Goal: Transaction & Acquisition: Purchase product/service

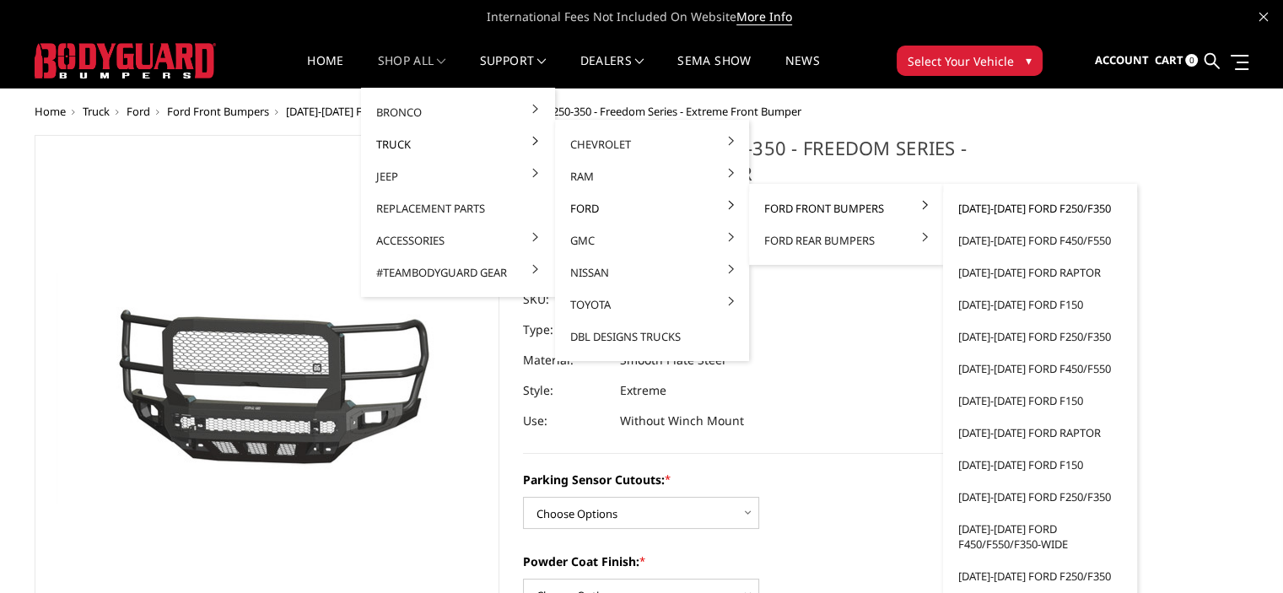
click at [1046, 208] on link "[DATE]-[DATE] Ford F250/F350" at bounding box center [1040, 208] width 181 height 32
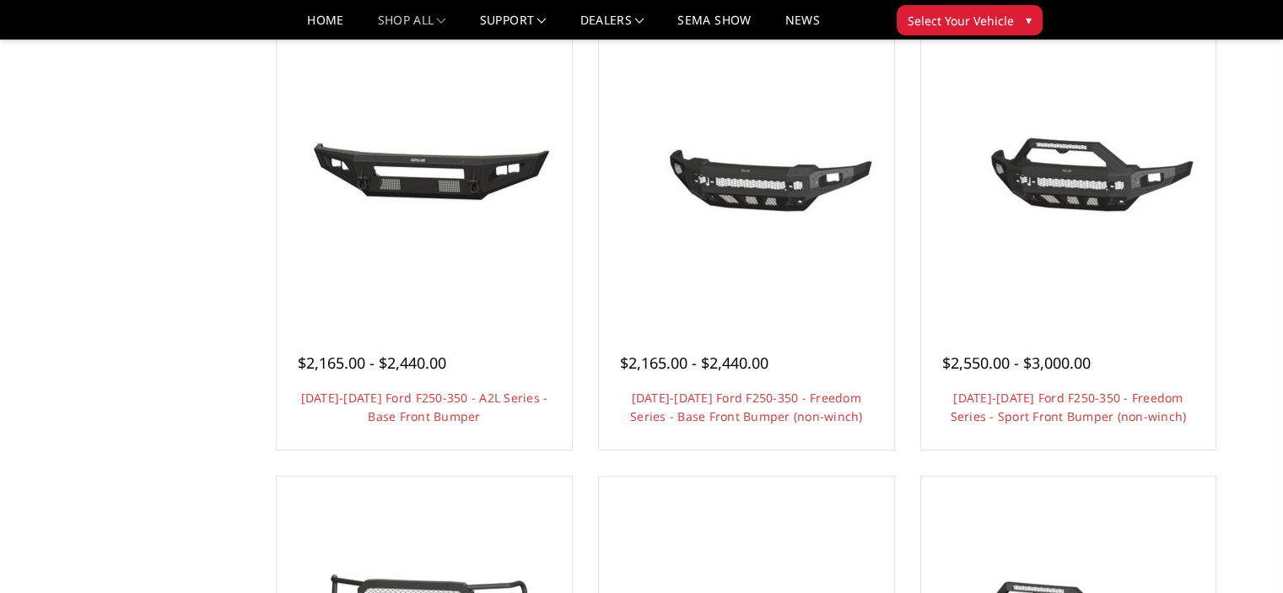
scroll to position [628, 0]
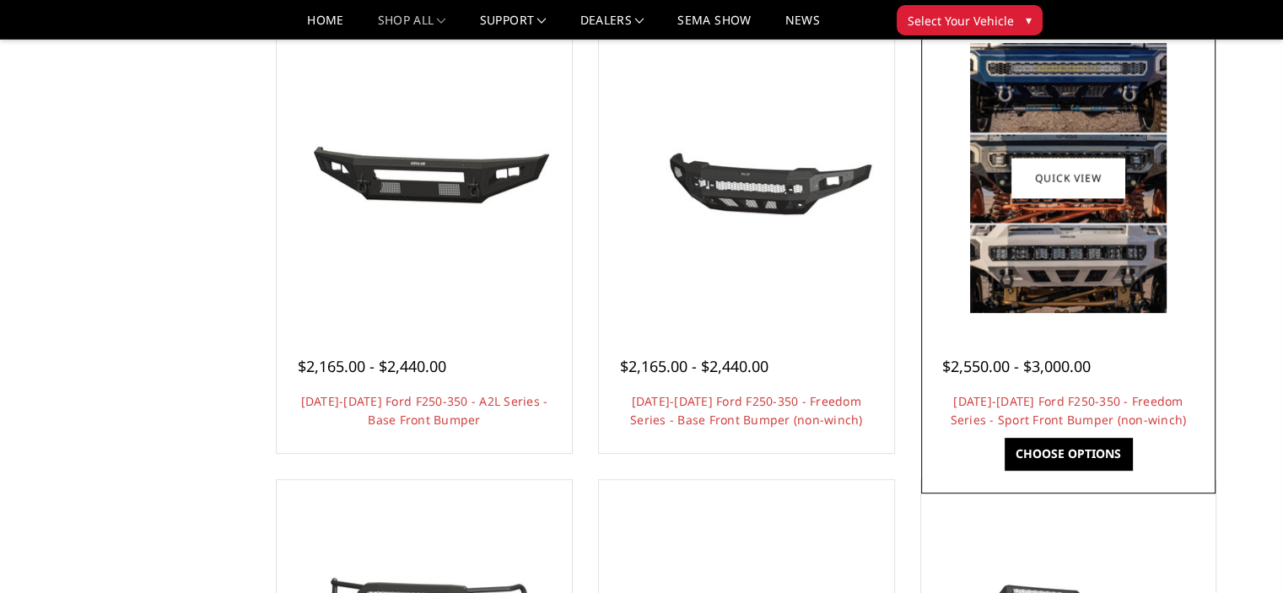
click at [1056, 452] on link "Choose Options" at bounding box center [1068, 454] width 127 height 32
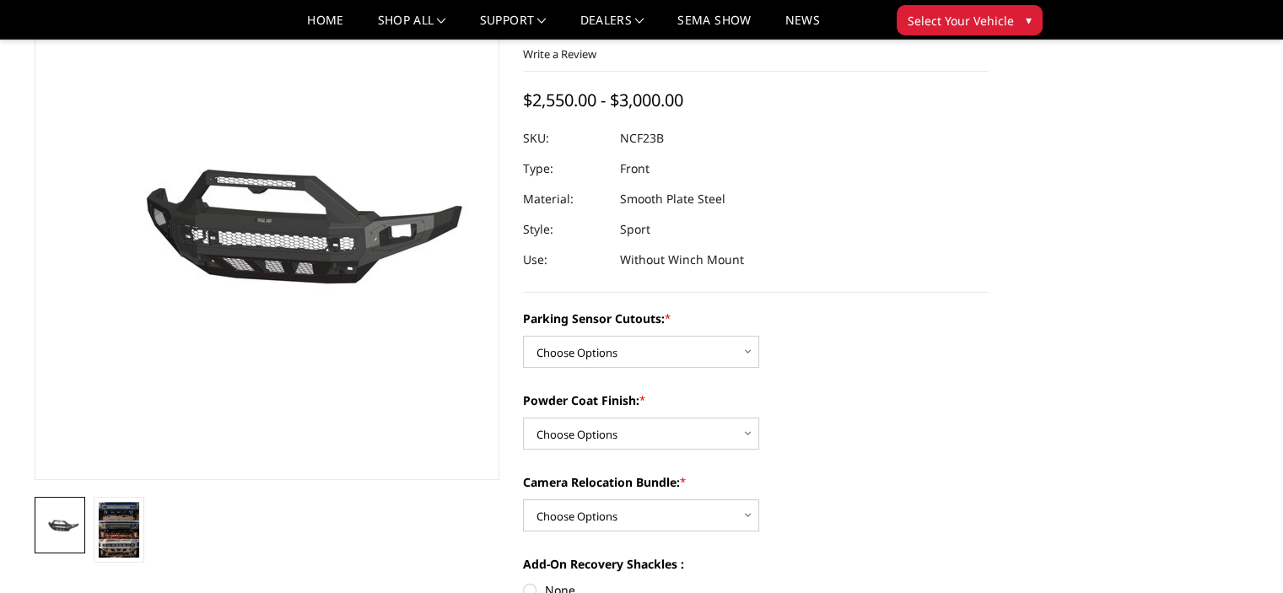
scroll to position [113, 0]
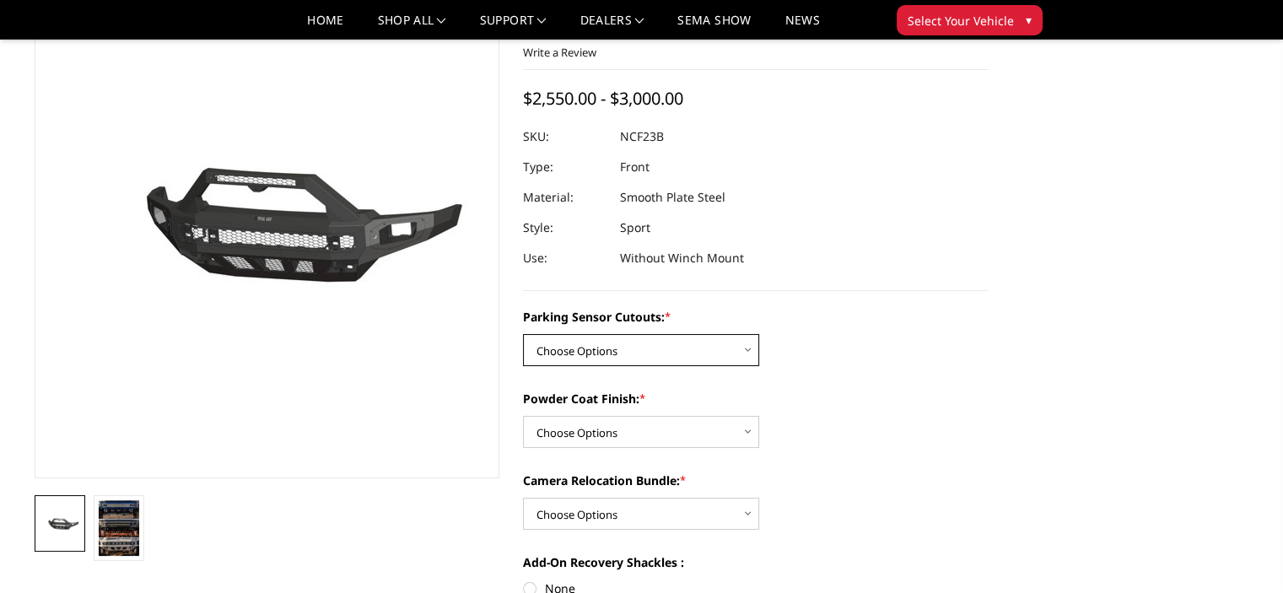
click at [722, 347] on select "Choose Options No - Without Parking Sensor Cutouts Yes - With Parking Sensor Cu…" at bounding box center [641, 350] width 236 height 32
select select "2571"
click at [523, 334] on select "Choose Options No - Without Parking Sensor Cutouts Yes - With Parking Sensor Cu…" at bounding box center [641, 350] width 236 height 32
click at [699, 441] on select "Choose Options Bare Metal Textured Black Powder Coat" at bounding box center [641, 432] width 236 height 32
select select "2572"
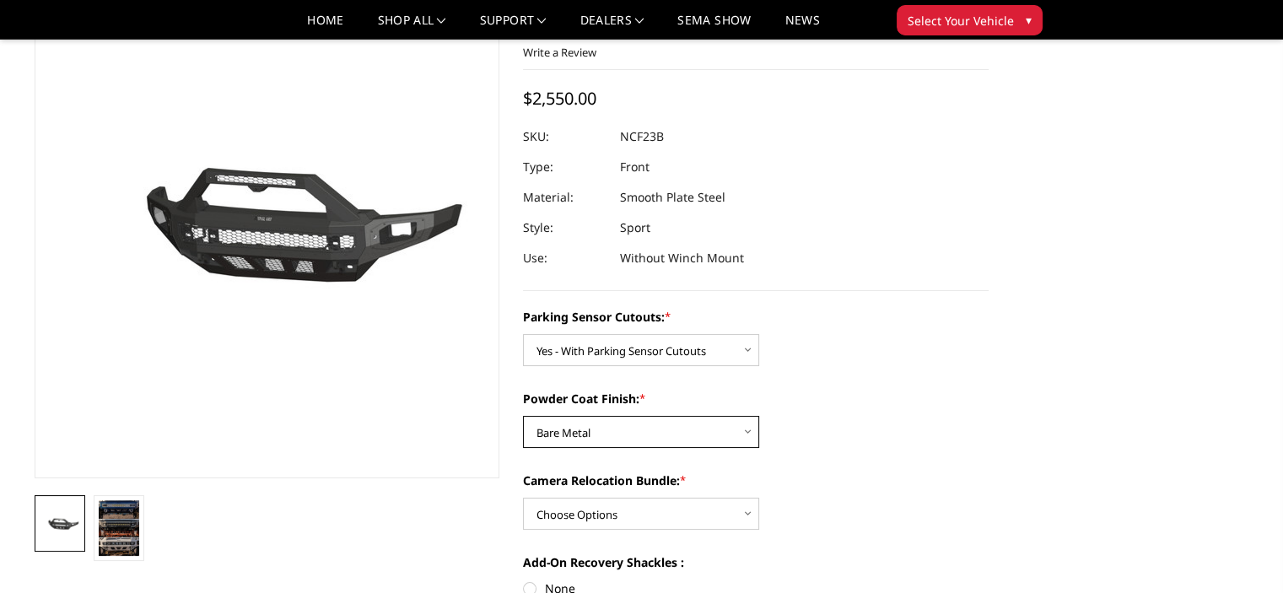
click at [523, 416] on select "Choose Options Bare Metal Textured Black Powder Coat" at bounding box center [641, 432] width 236 height 32
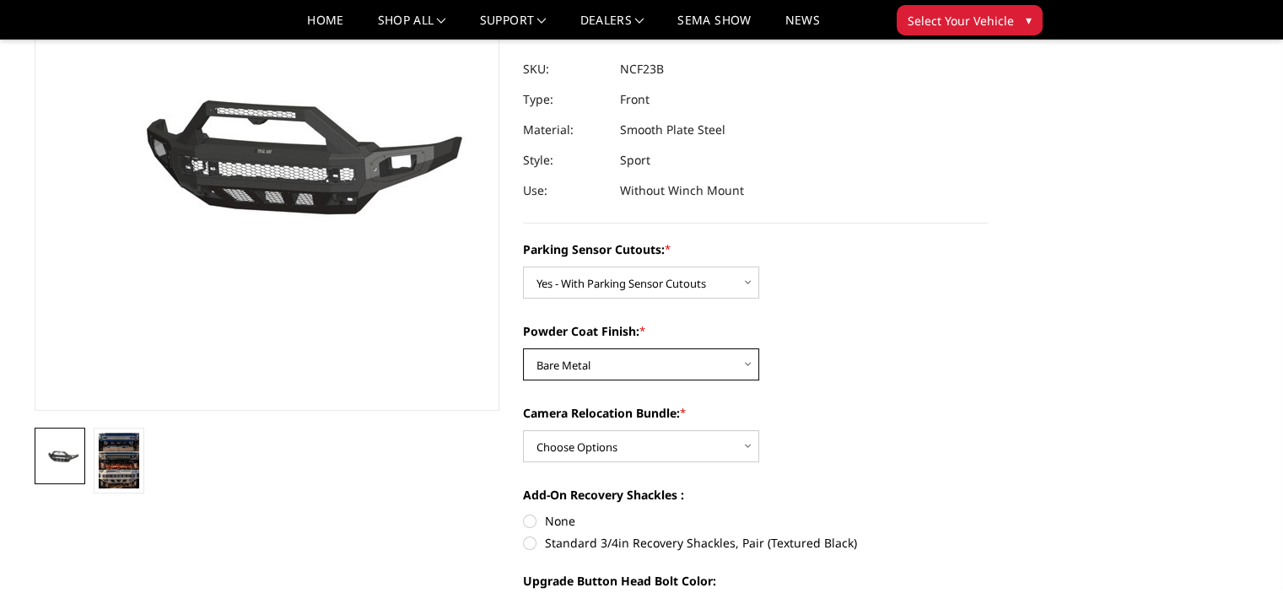
scroll to position [185, 0]
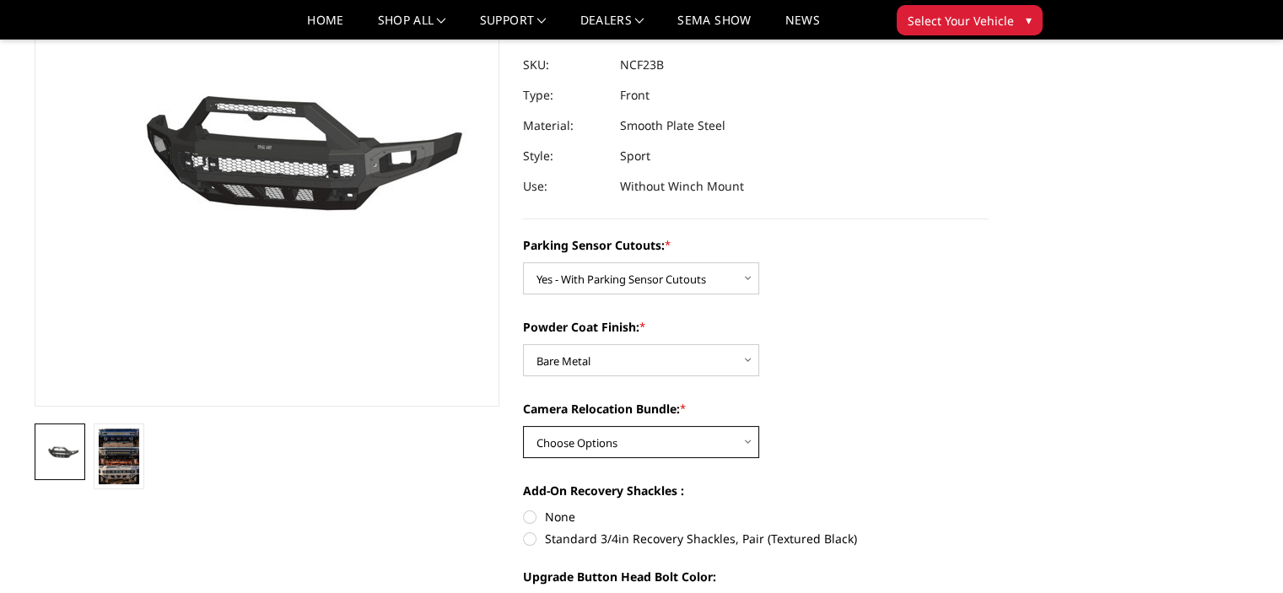
click at [657, 445] on select "Choose Options WITH Camera Relocation Bundle WITHOUT Camera Relocation Bundle" at bounding box center [641, 442] width 236 height 32
select select "2574"
click at [523, 426] on select "Choose Options WITH Camera Relocation Bundle WITHOUT Camera Relocation Bundle" at bounding box center [641, 442] width 236 height 32
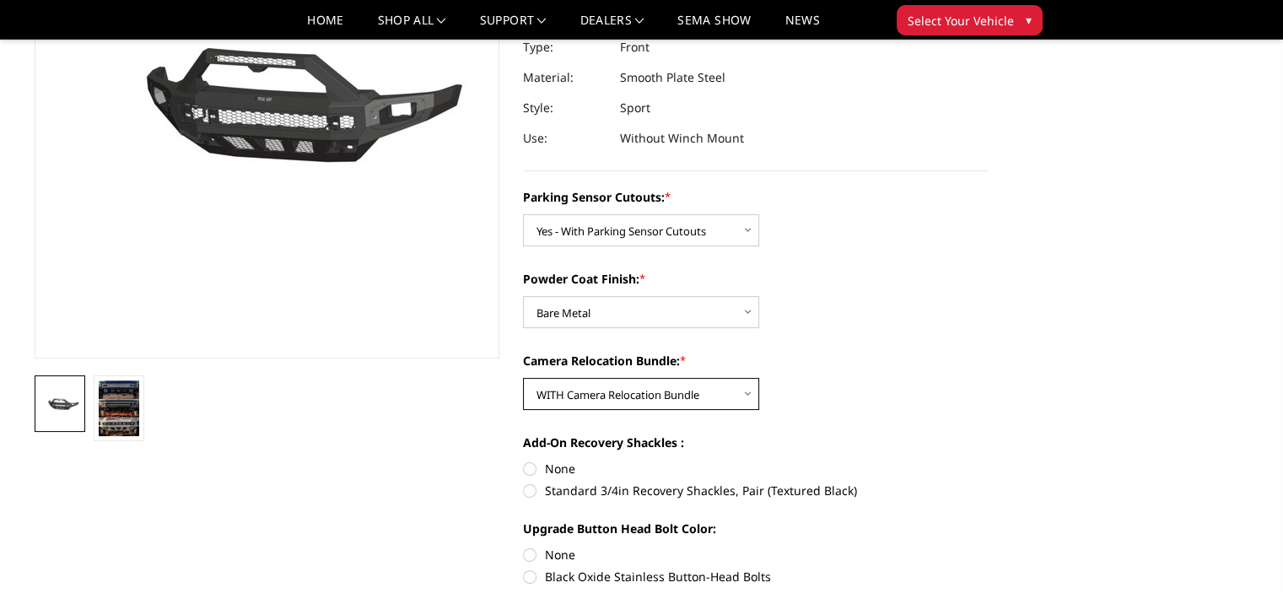
scroll to position [235, 0]
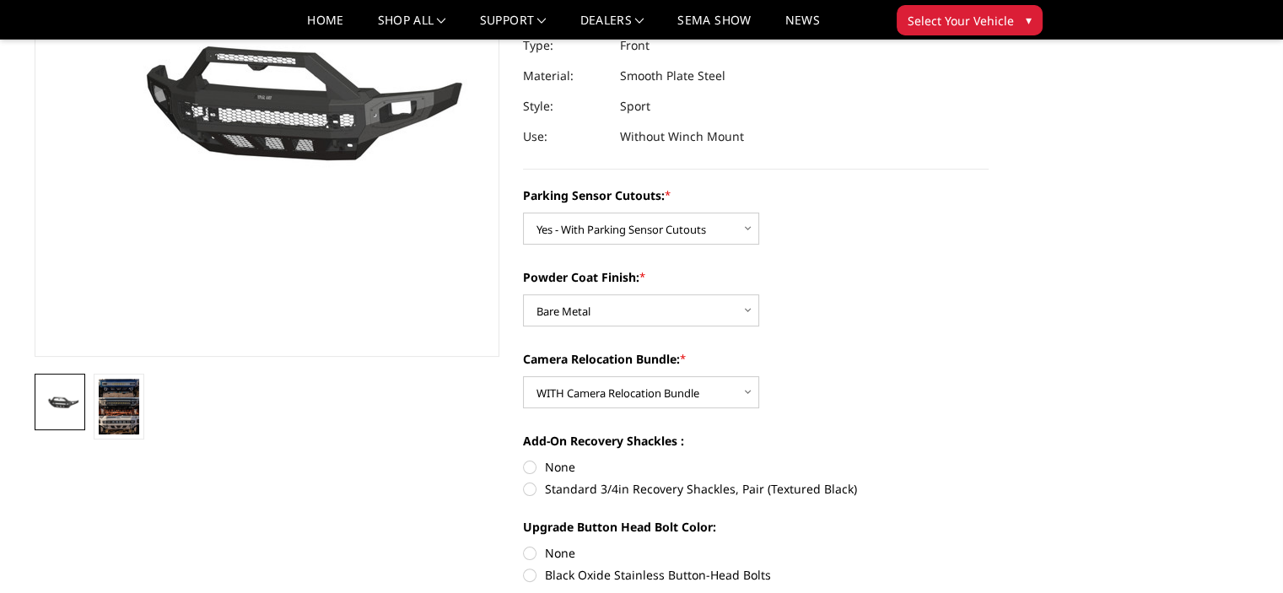
click at [527, 495] on label "Standard 3/4in Recovery Shackles, Pair (Textured Black)" at bounding box center [756, 489] width 466 height 18
click at [989, 459] on input "Standard 3/4in Recovery Shackles, Pair (Textured Black)" at bounding box center [989, 458] width 1 height 1
radio input "true"
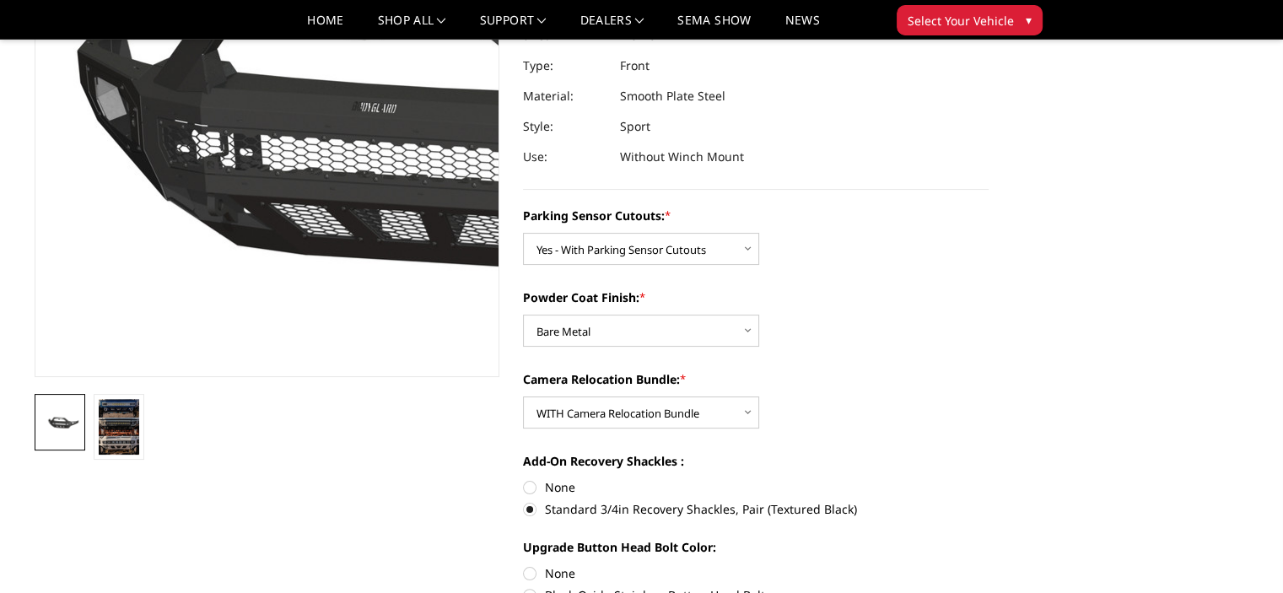
scroll to position [216, 0]
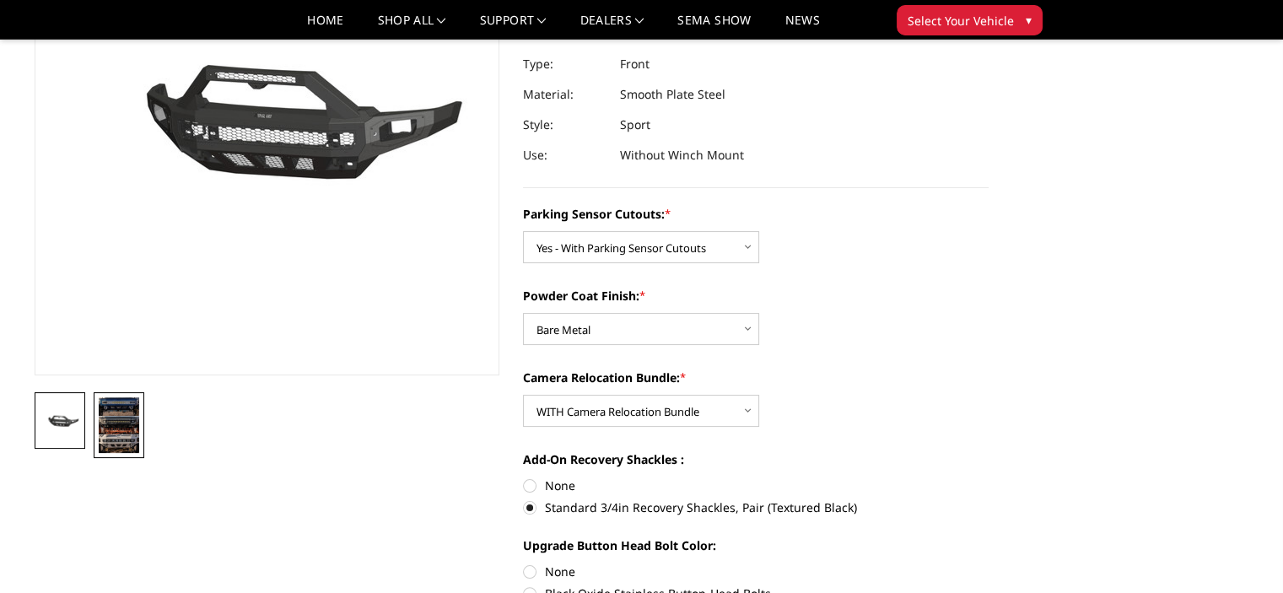
click at [124, 424] on img at bounding box center [119, 425] width 41 height 56
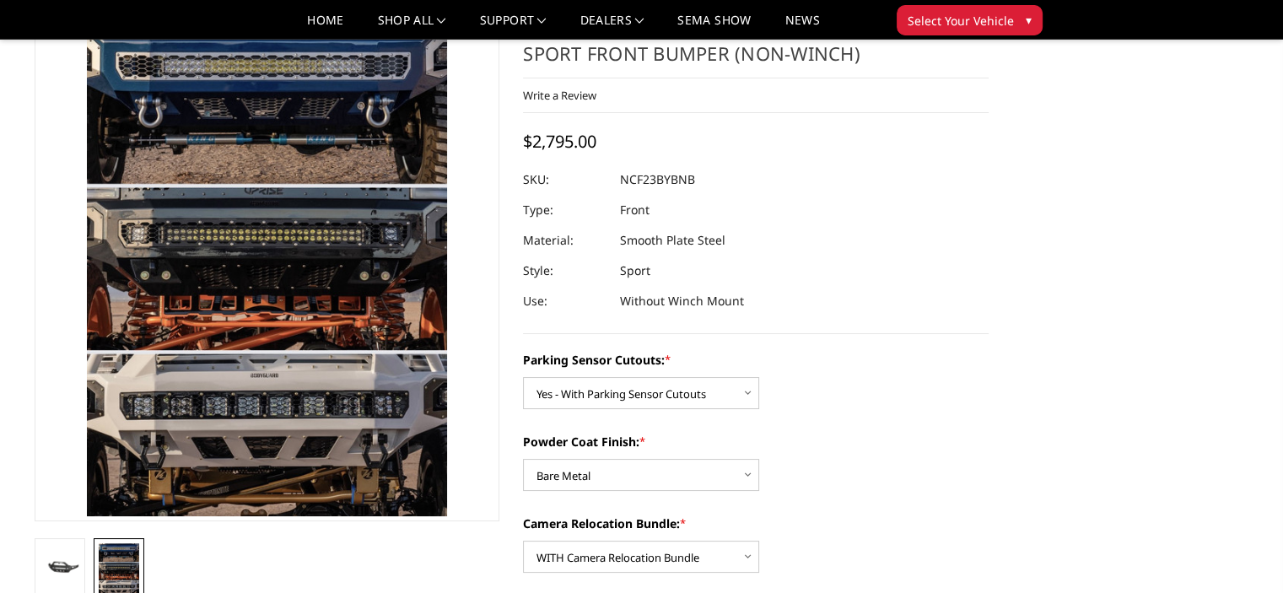
scroll to position [71, 0]
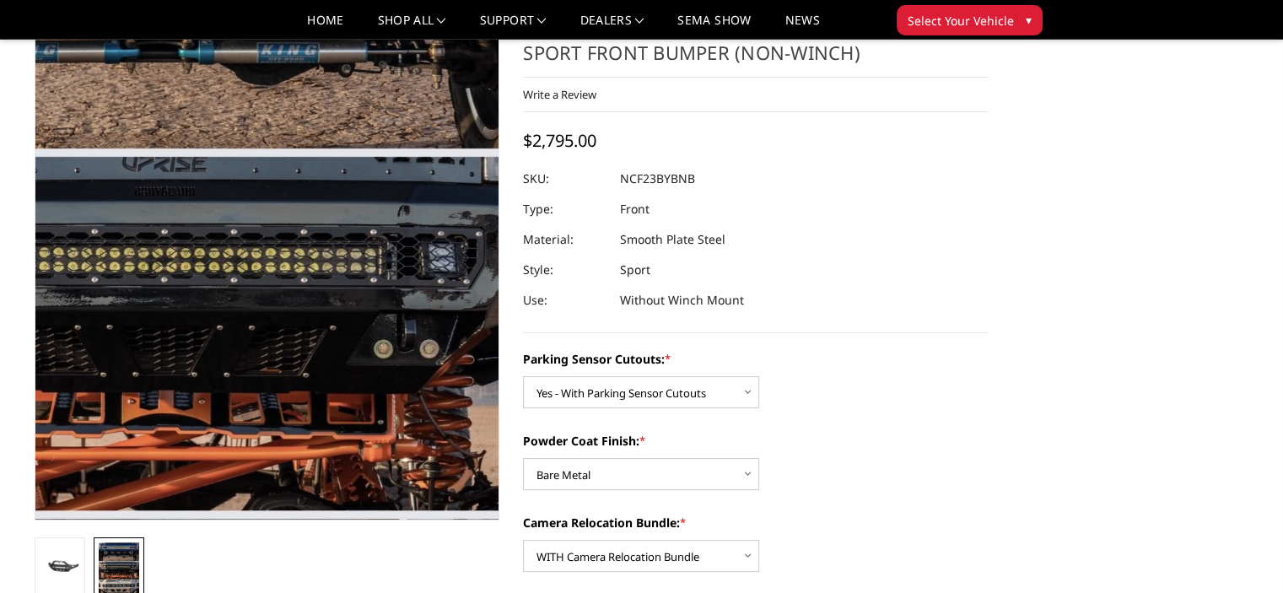
click at [408, 211] on img at bounding box center [171, 332] width 785 height 1080
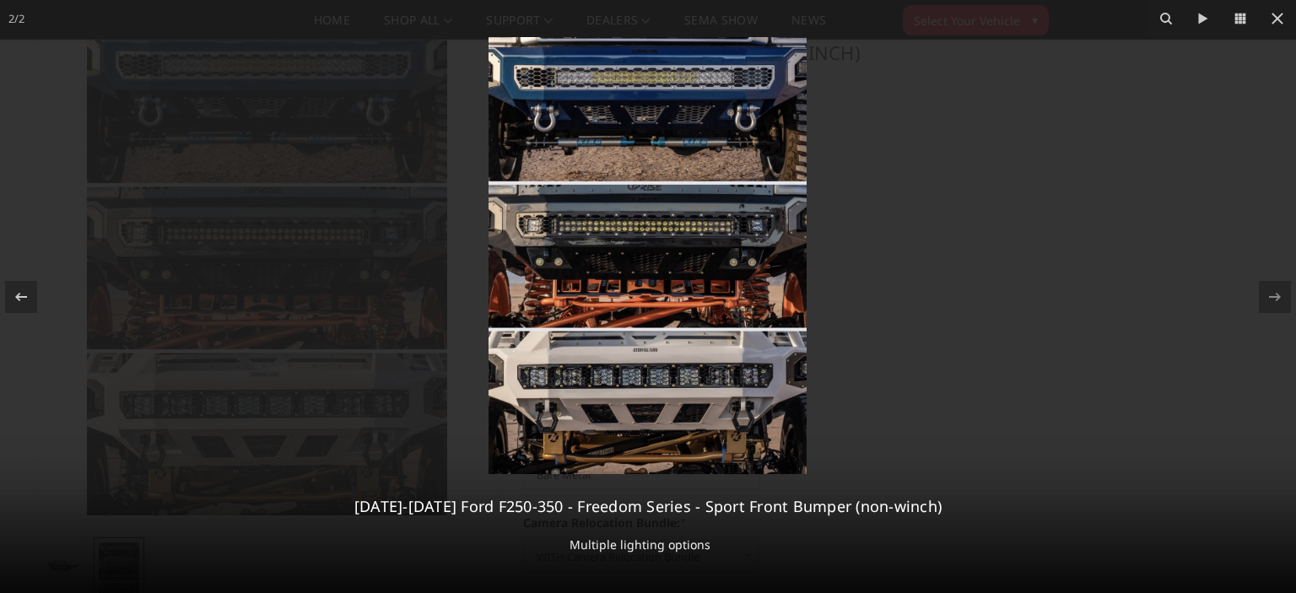
click at [1058, 465] on div at bounding box center [648, 296] width 1296 height 593
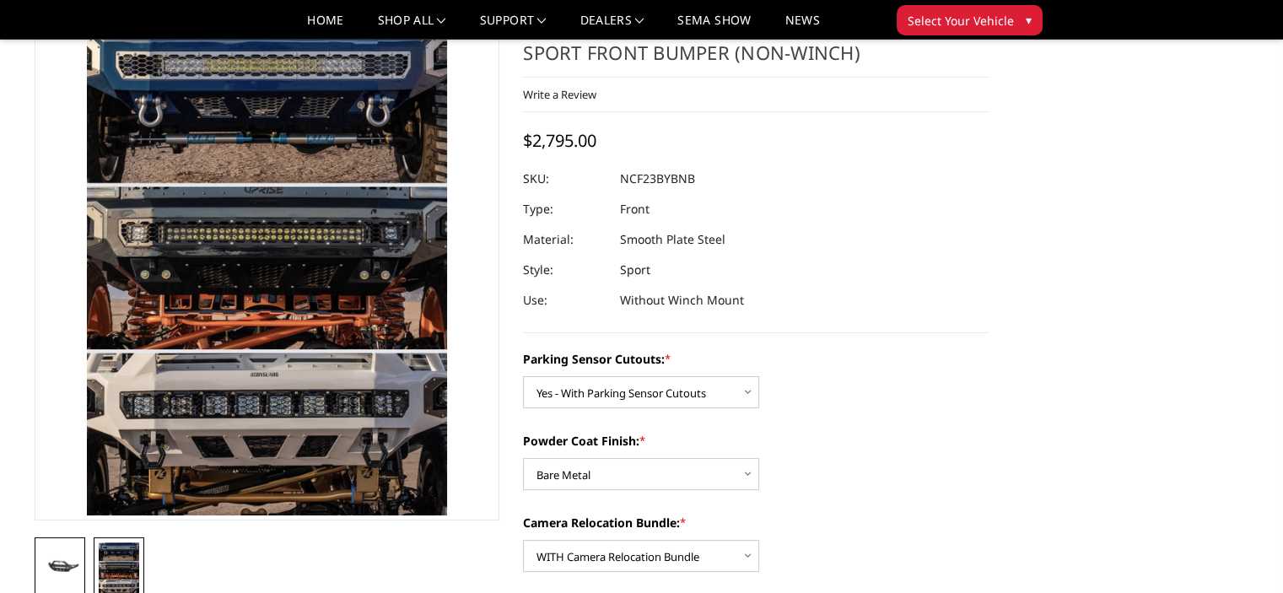
click at [57, 566] on img at bounding box center [60, 566] width 41 height 19
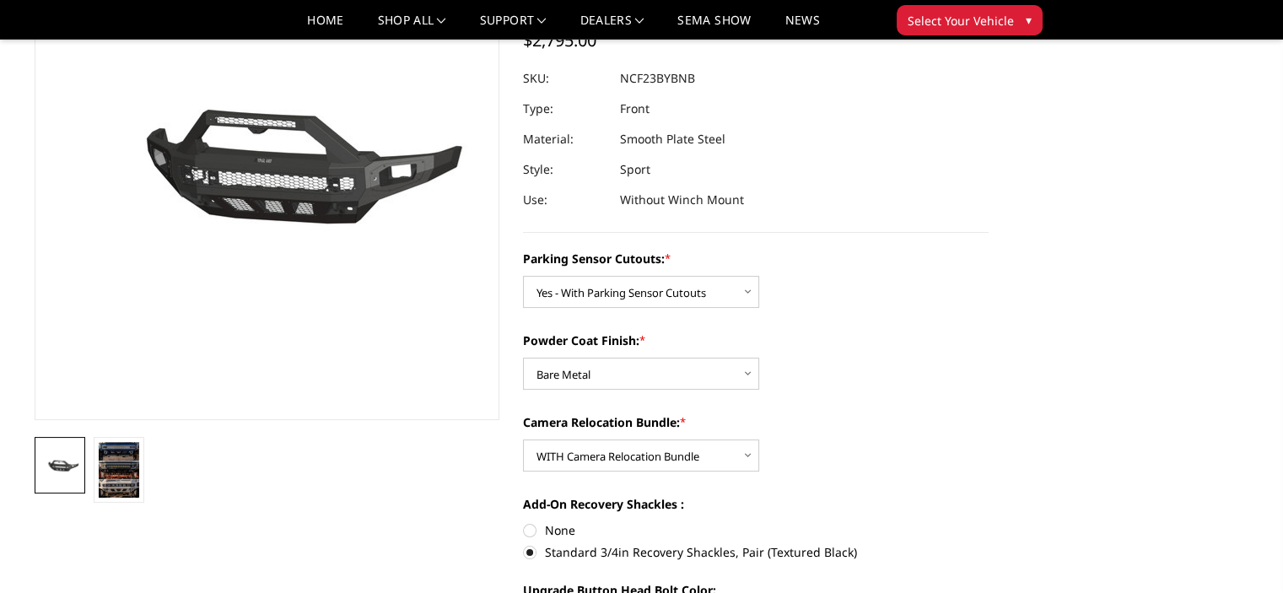
scroll to position [172, 0]
click at [737, 370] on select "Choose Options Bare Metal Textured Black Powder Coat" at bounding box center [641, 373] width 236 height 32
click at [523, 357] on select "Choose Options Bare Metal Textured Black Powder Coat" at bounding box center [641, 373] width 236 height 32
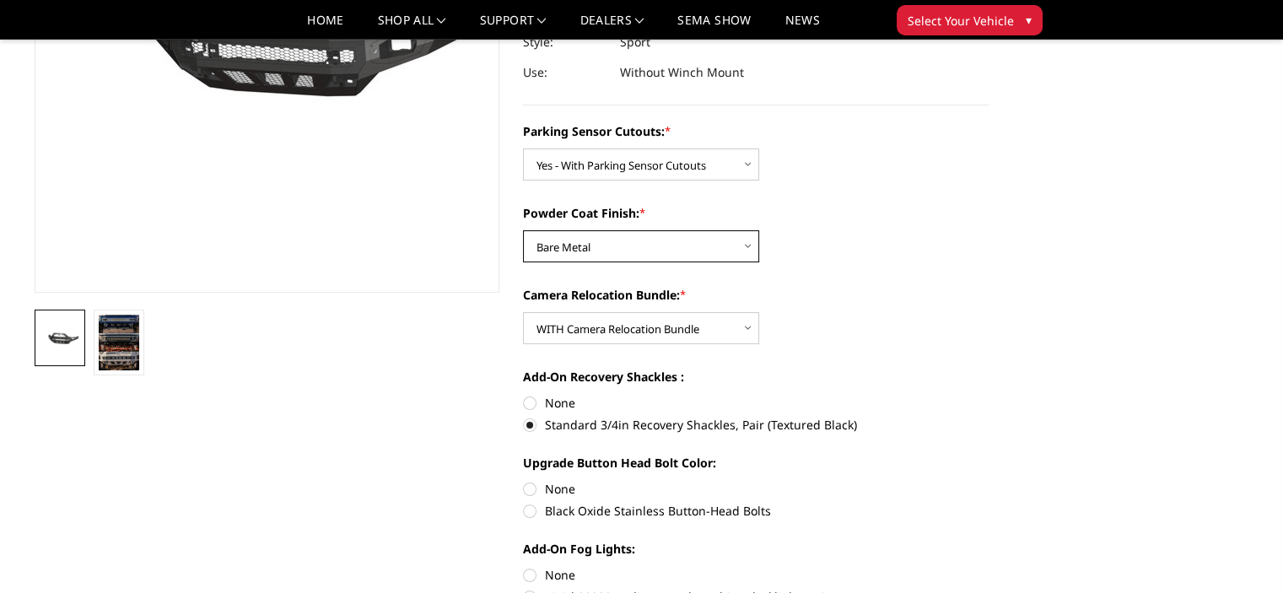
scroll to position [296, 0]
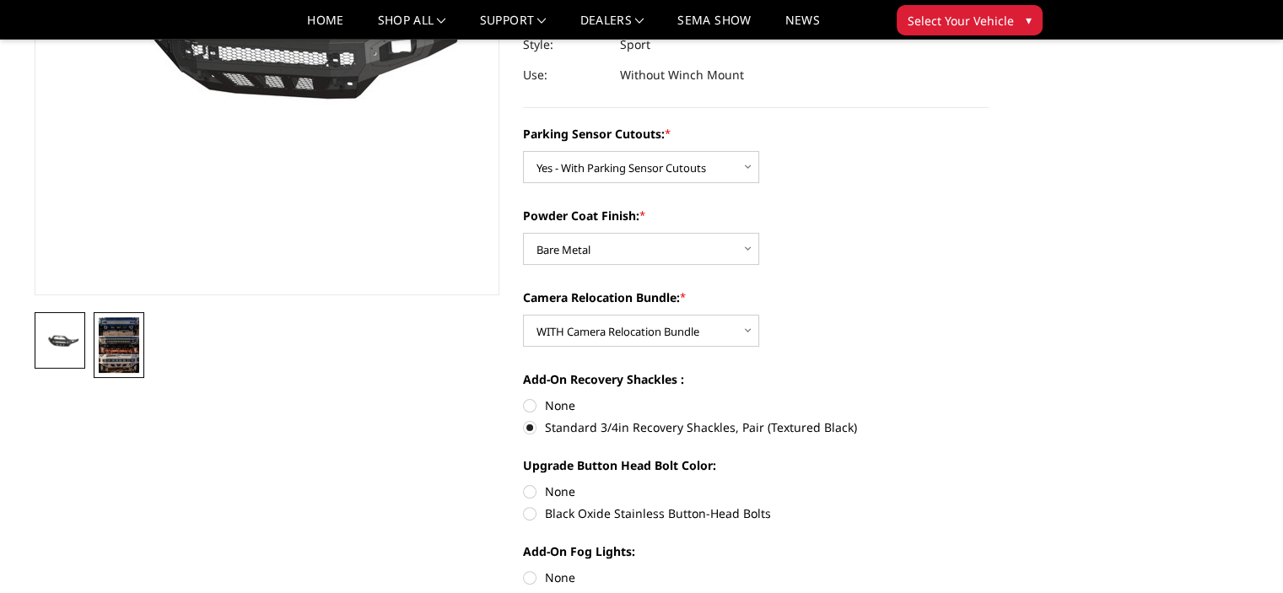
click at [111, 354] on img at bounding box center [119, 345] width 41 height 56
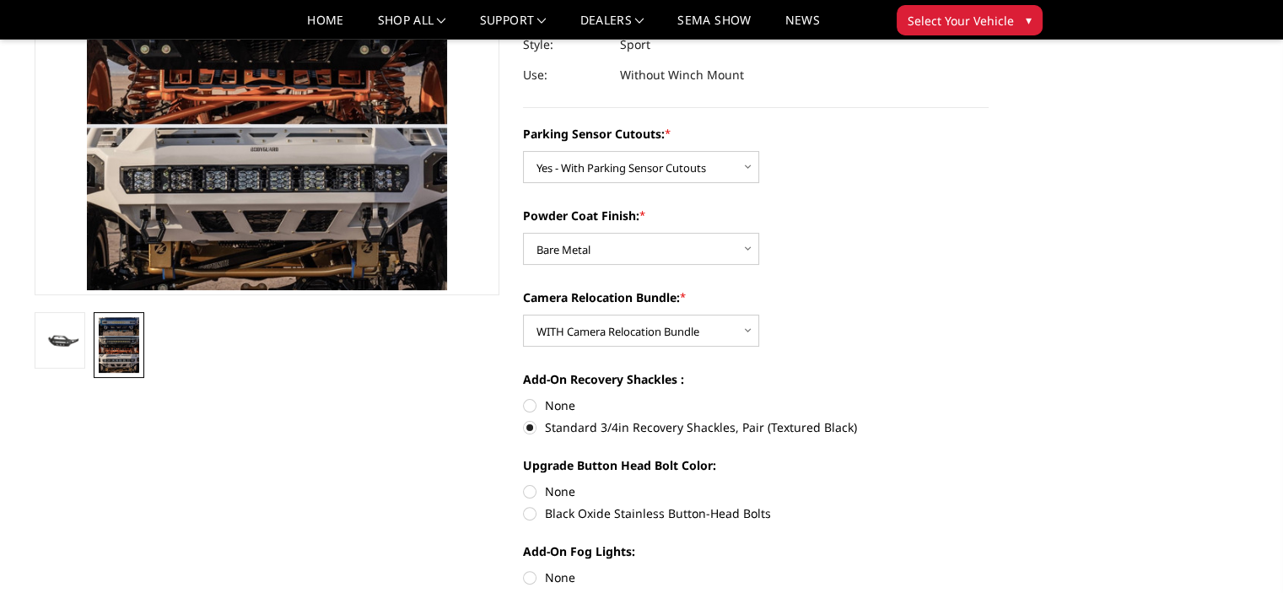
scroll to position [147, 0]
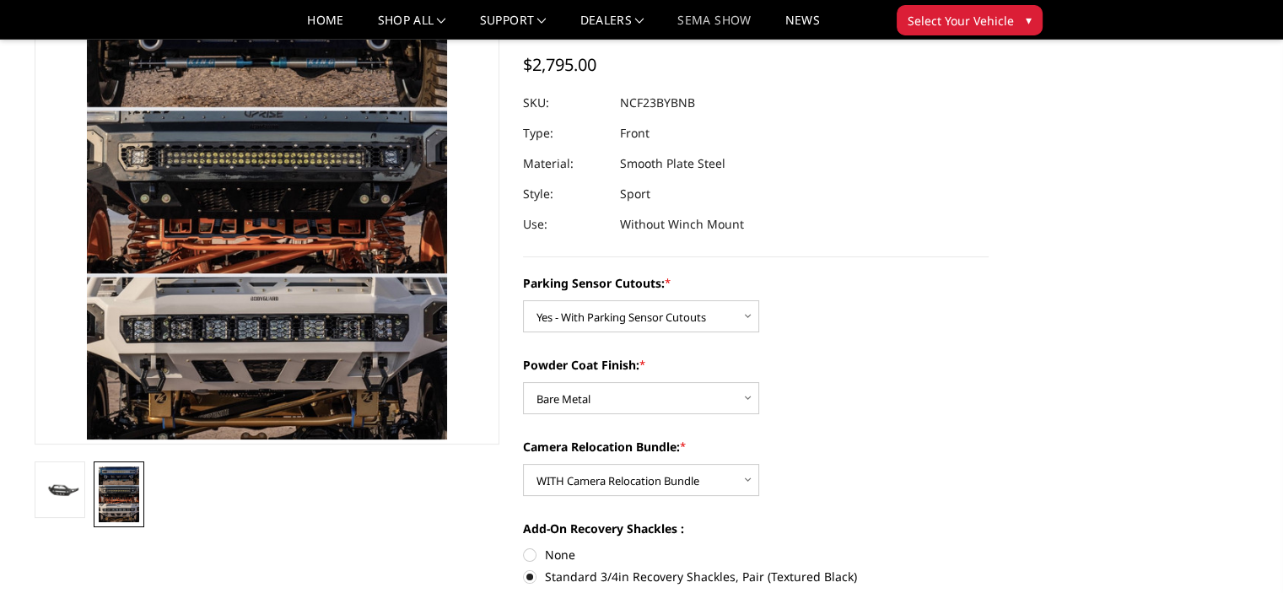
click at [724, 14] on link "SEMA Show" at bounding box center [714, 26] width 73 height 24
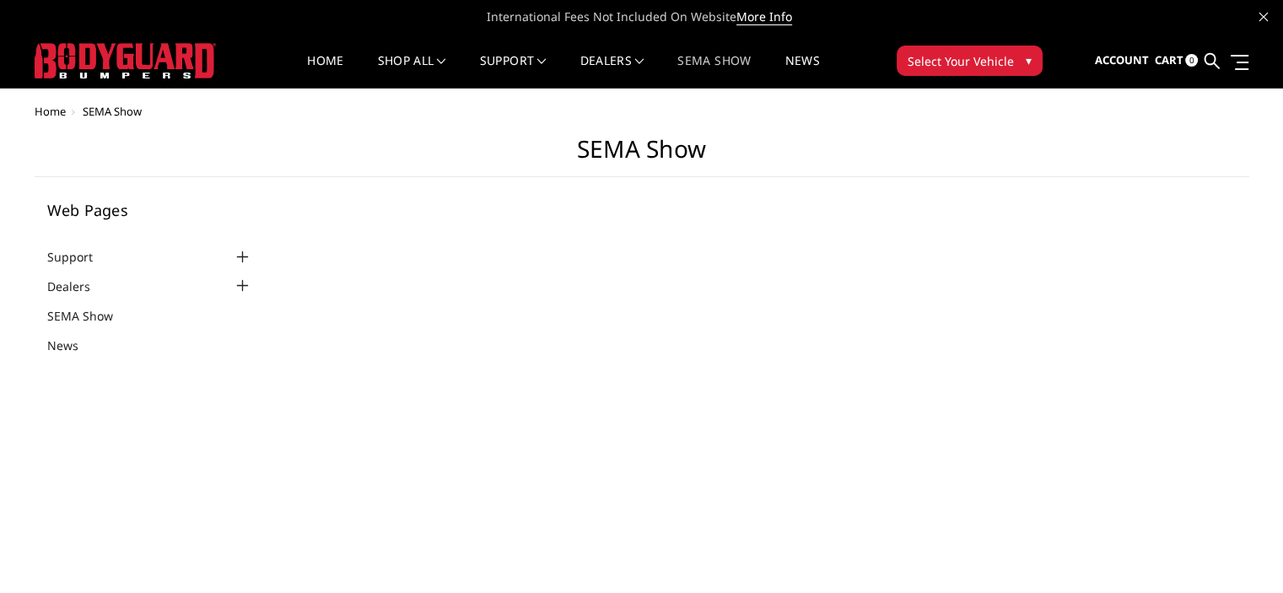
select select "US"
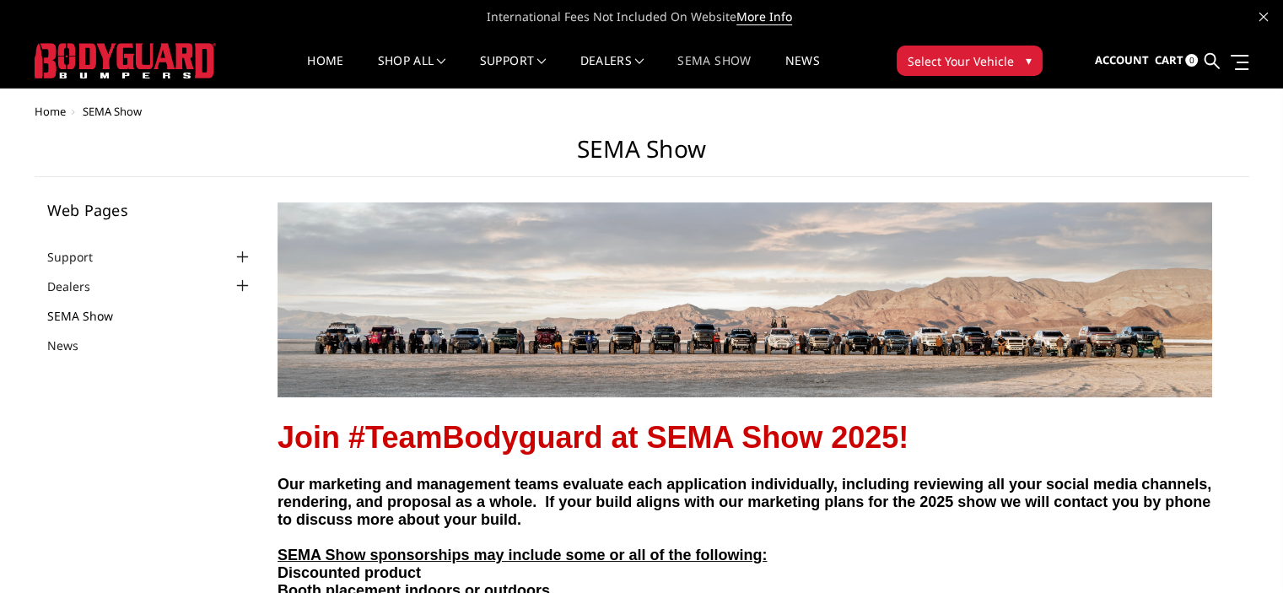
click at [74, 323] on link "SEMA Show" at bounding box center [90, 316] width 87 height 18
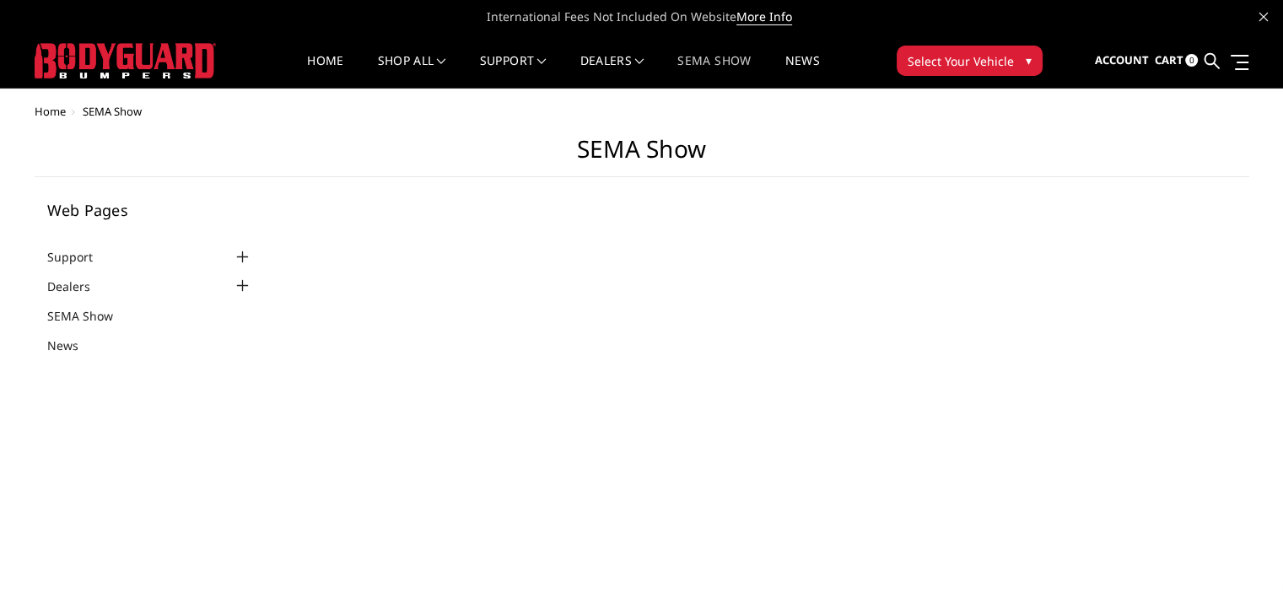
select select "US"
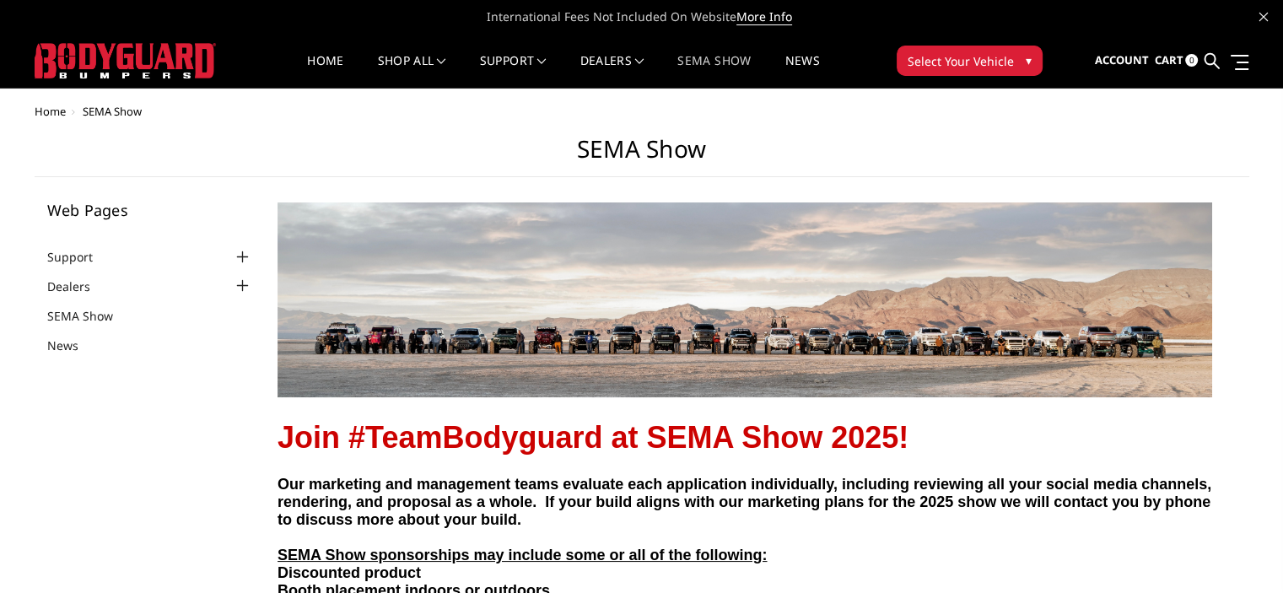
click at [974, 59] on span "Select Your Vehicle" at bounding box center [961, 61] width 106 height 18
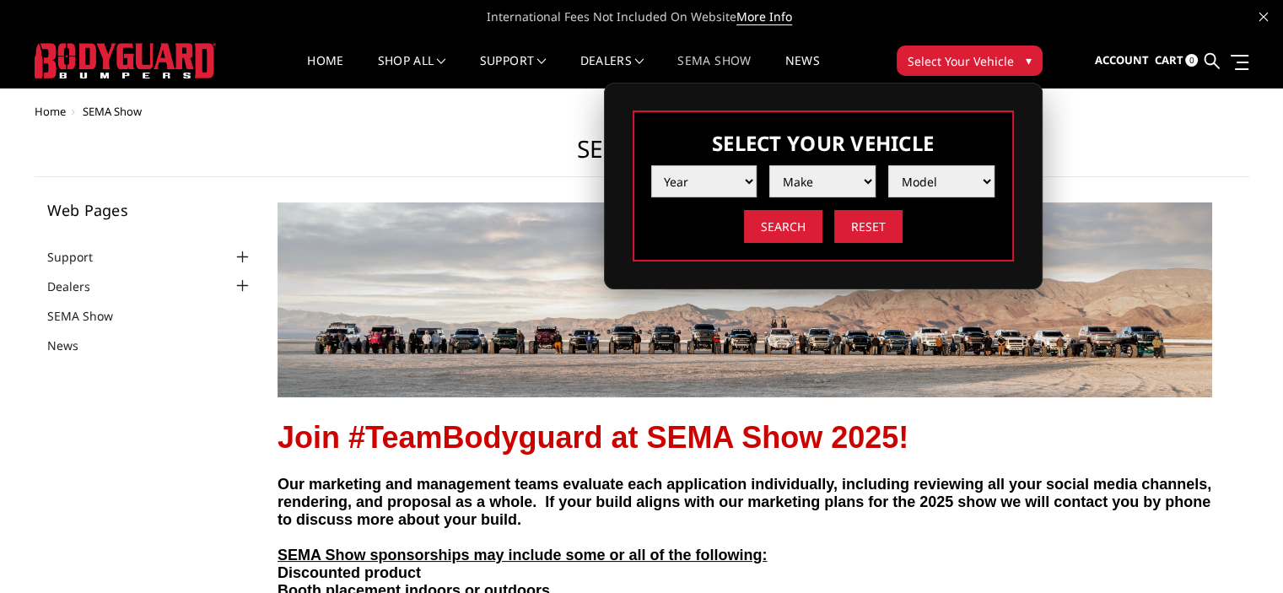
click at [722, 183] on select "Year [DATE] 2024 2023 2022 2021 2020 2019 2018 2017 2016 2015 2014 2013 2012 20…" at bounding box center [704, 181] width 106 height 32
select select "yr_2024"
click at [651, 165] on select "Year [DATE] 2024 2023 2022 2021 2020 2019 2018 2017 2016 2015 2014 2013 2012 20…" at bounding box center [704, 181] width 106 height 32
click at [808, 185] on select "Make Chevrolet Ford GMC Ram Toyota" at bounding box center [823, 181] width 106 height 32
select select "mk_ford"
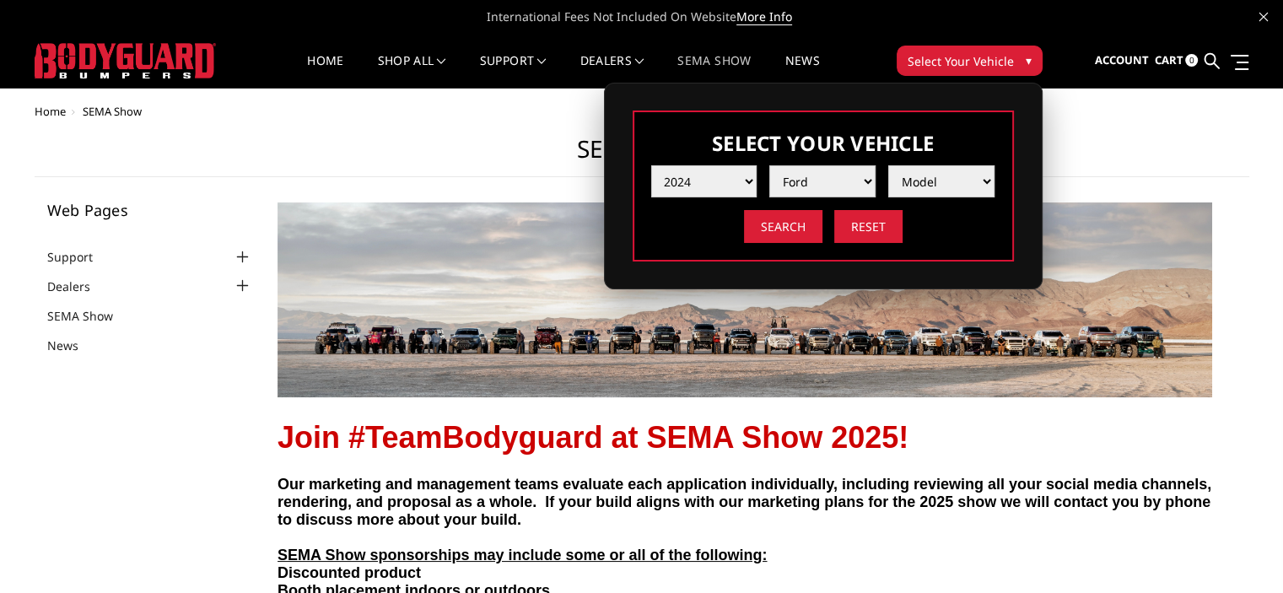
click at [770, 165] on select "Make Chevrolet Ford GMC Ram Toyota" at bounding box center [823, 181] width 106 height 32
click at [915, 182] on select "Model F150 F150 Raptor F250 / F350 F450 F550" at bounding box center [942, 181] width 106 height 32
select select "md_f250-f350"
click at [889, 165] on select "Model F150 F150 Raptor F250 / F350 F450 F550" at bounding box center [942, 181] width 106 height 32
click at [753, 223] on input "Search" at bounding box center [783, 226] width 78 height 33
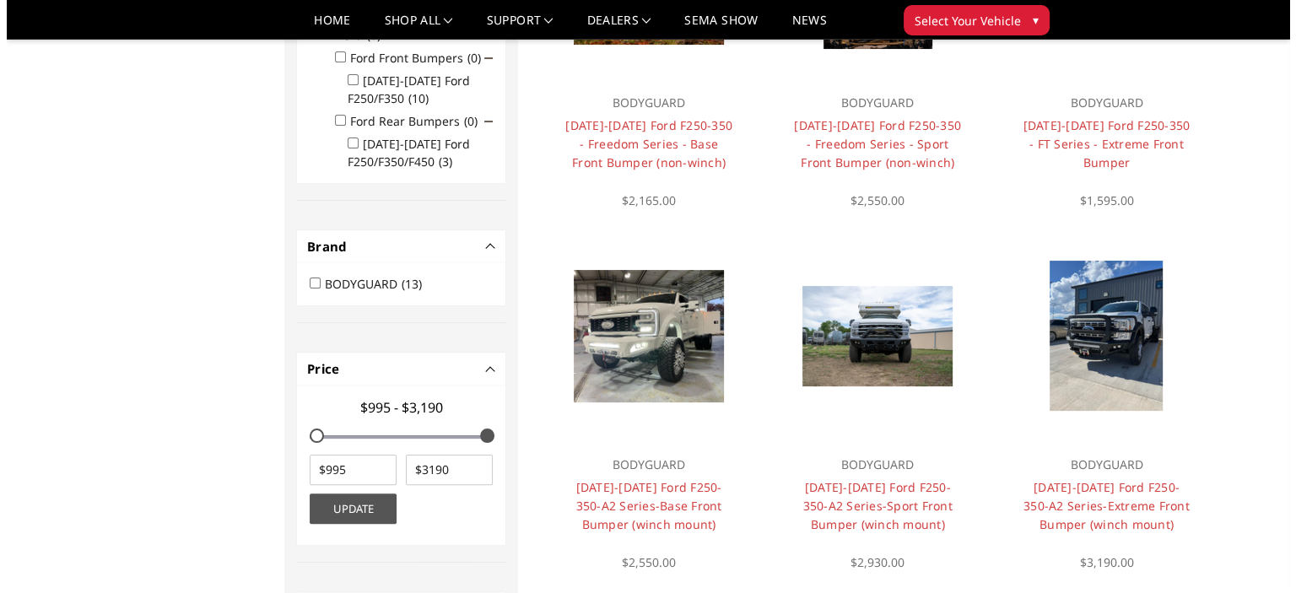
scroll to position [338, 0]
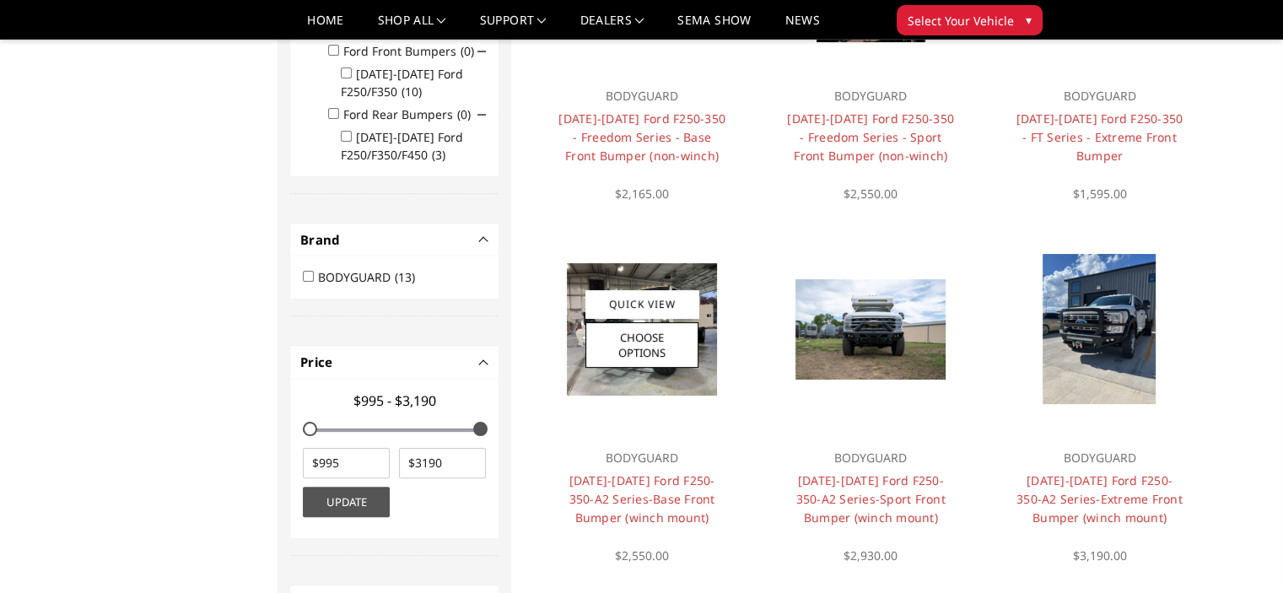
click at [640, 320] on div "Quick View Choose Options" at bounding box center [642, 329] width 113 height 78
click at [644, 295] on link "Quick View" at bounding box center [642, 304] width 113 height 28
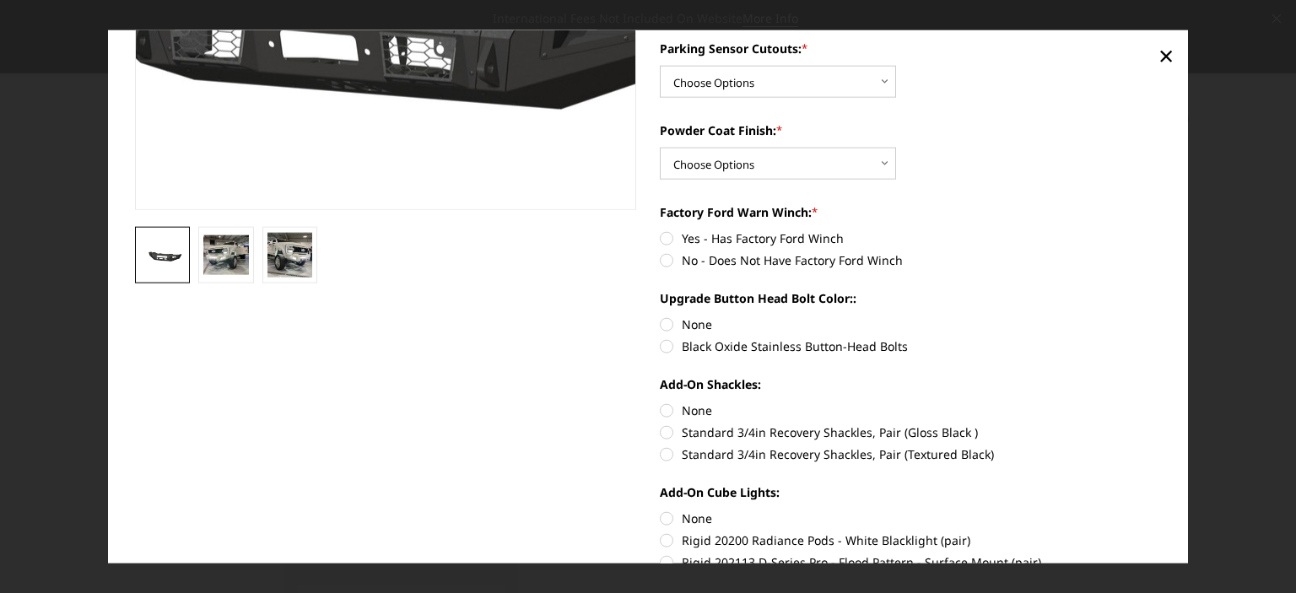
scroll to position [354, 0]
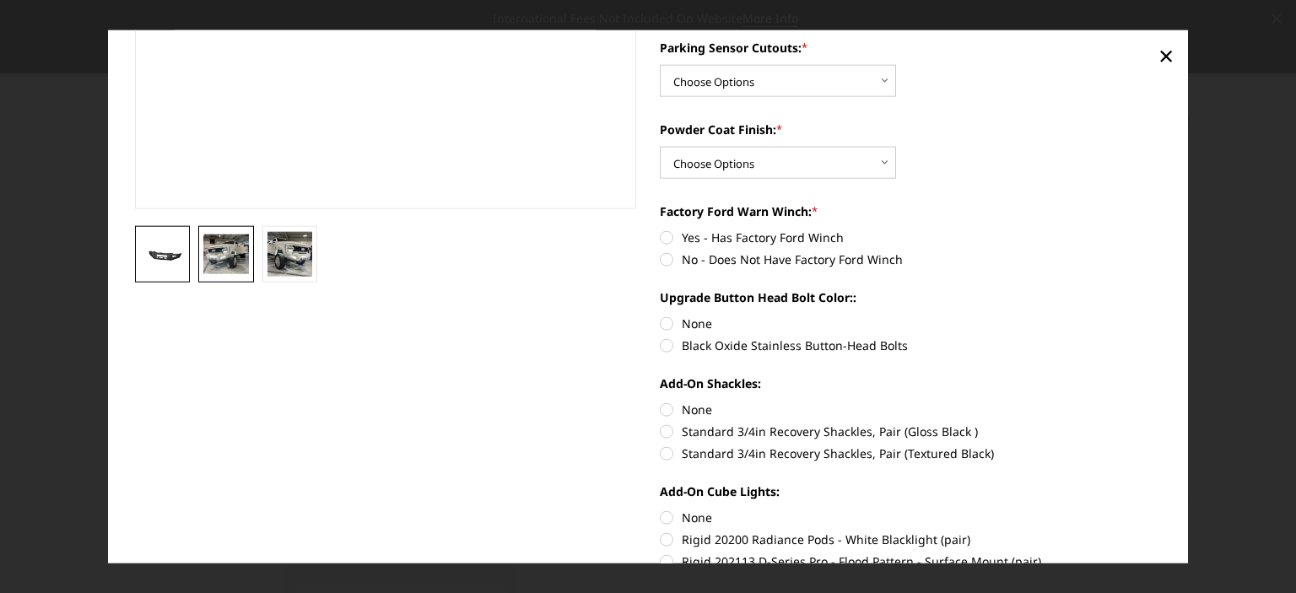
click at [225, 263] on img at bounding box center [226, 255] width 46 height 40
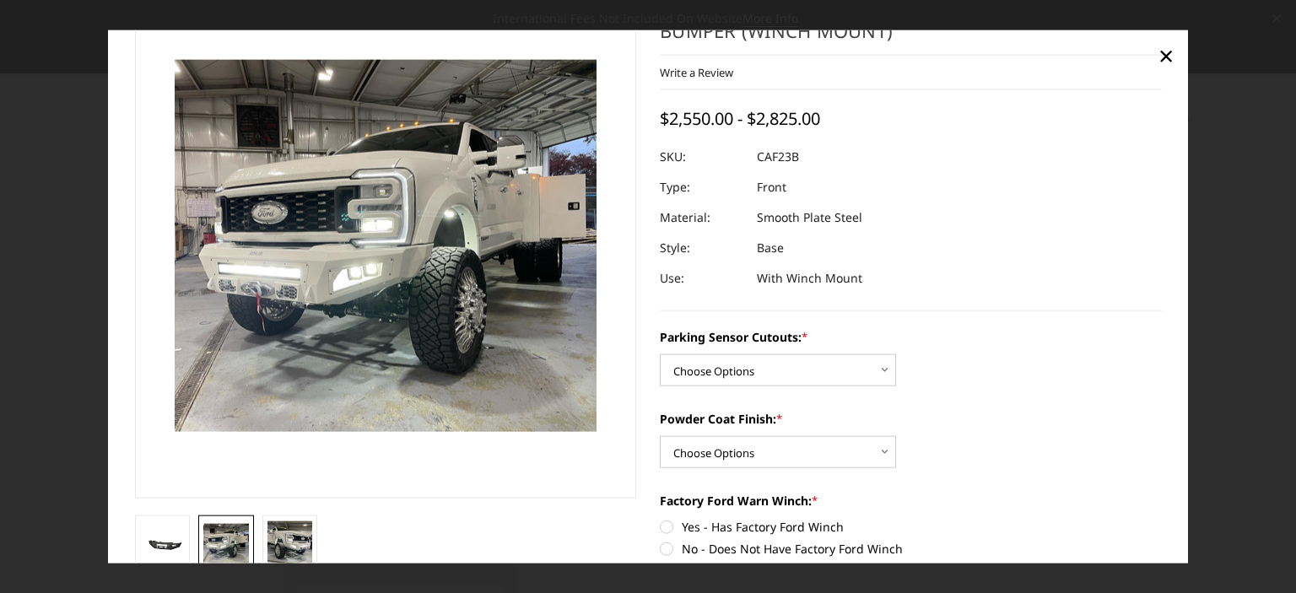
scroll to position [53, 0]
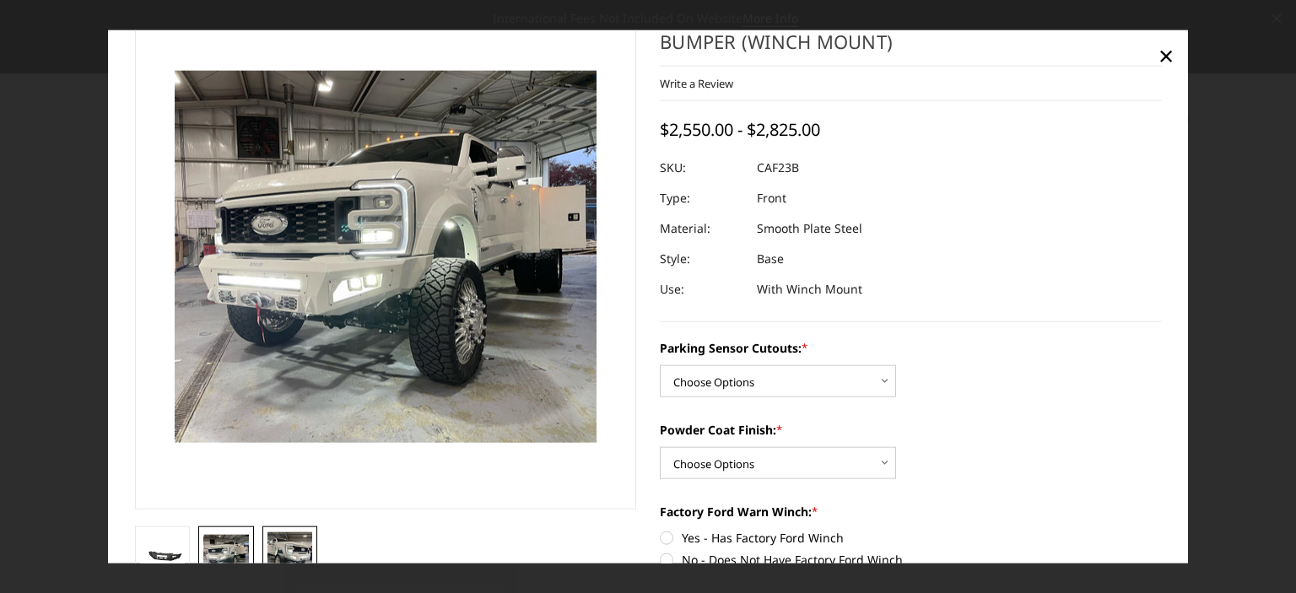
click at [280, 548] on img at bounding box center [290, 555] width 46 height 46
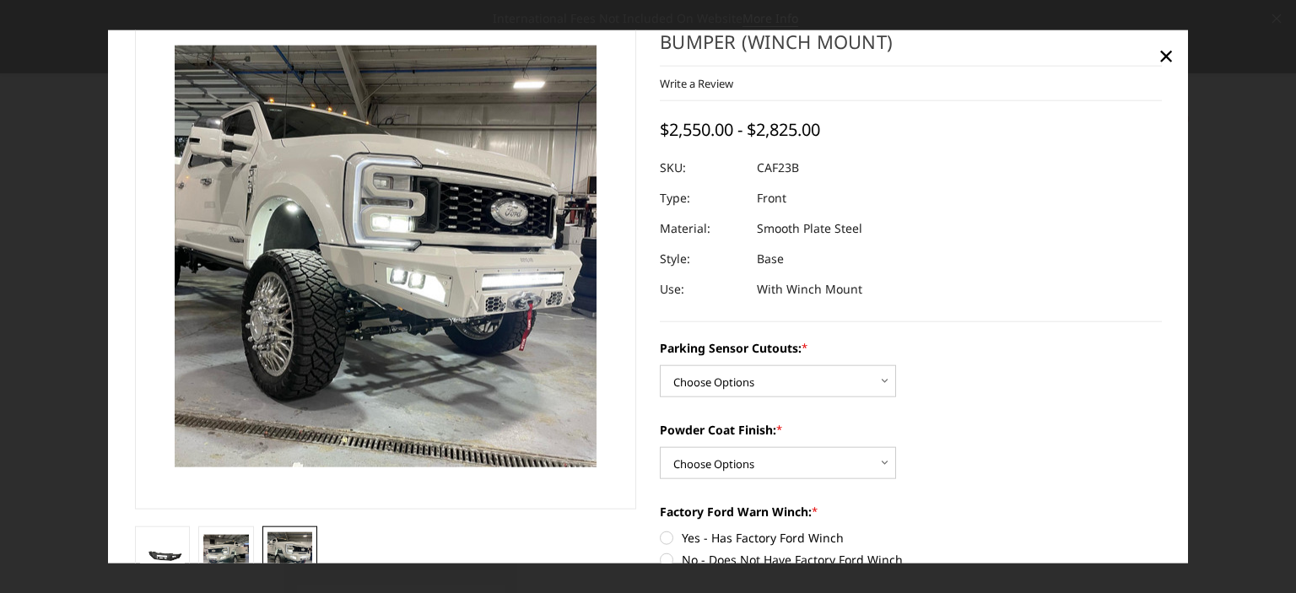
scroll to position [28, 0]
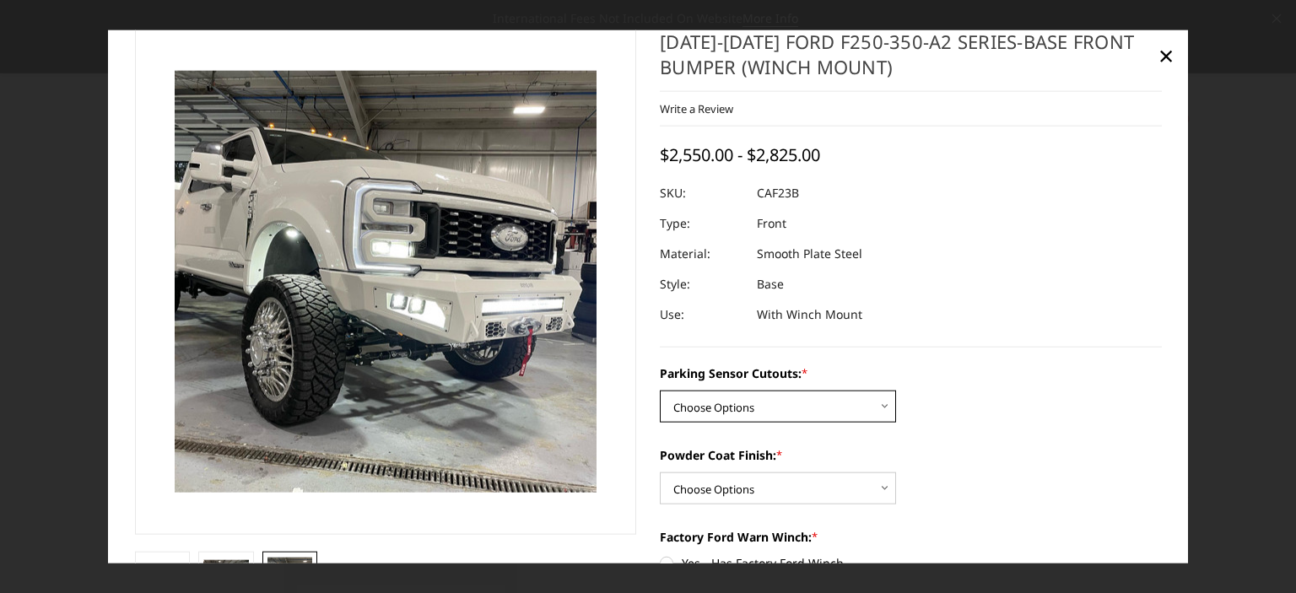
click at [789, 406] on select "Choose Options No-Without Parking Sensor Cutouts Yes-With Parking Sensor Cutouts" at bounding box center [778, 407] width 236 height 32
select select "2399"
click at [660, 391] on select "Choose Options No-Without Parking Sensor Cutouts Yes-With Parking Sensor Cutouts" at bounding box center [778, 407] width 236 height 32
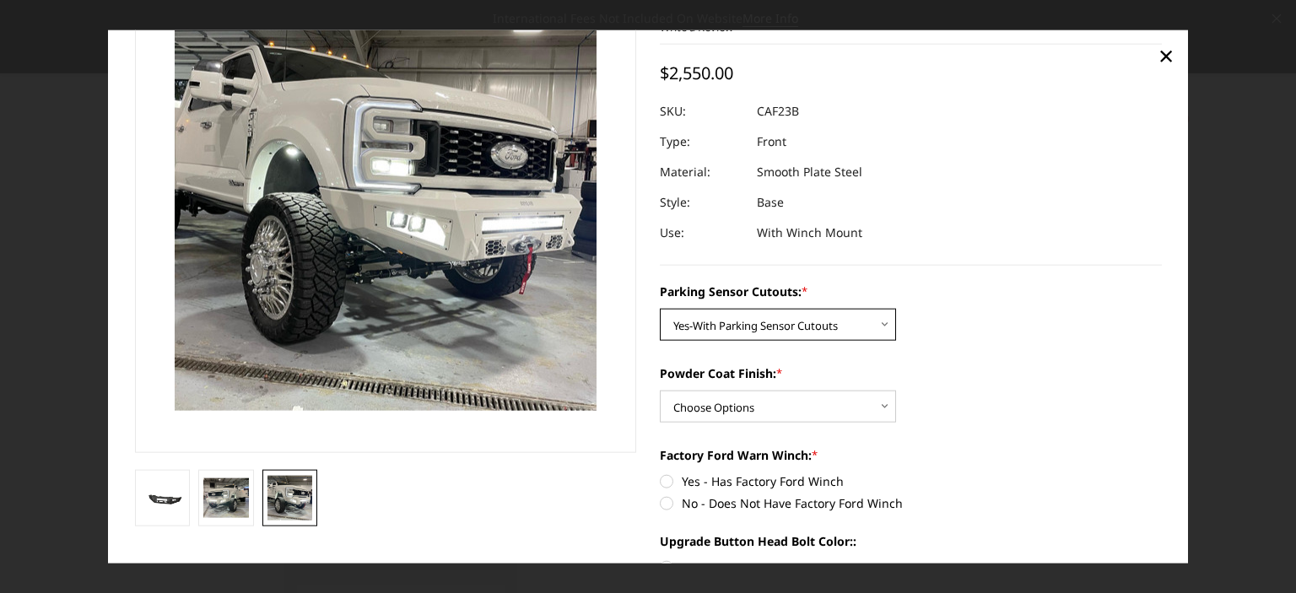
scroll to position [112, 0]
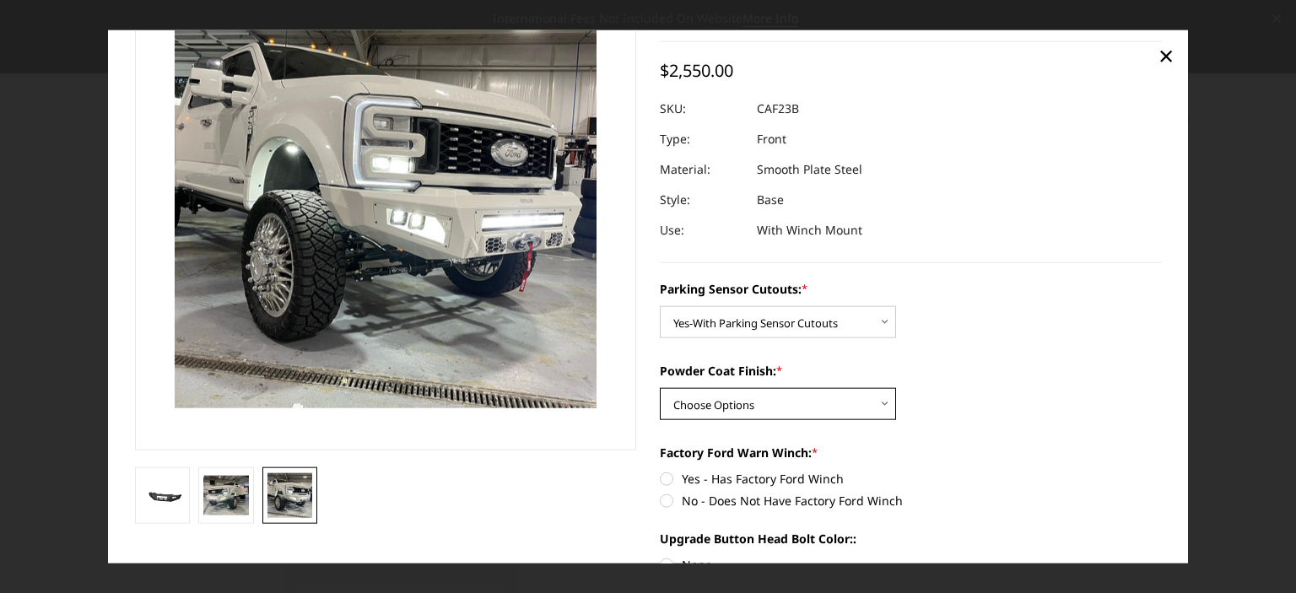
click at [822, 398] on select "Choose Options Bare Metal Textured Black Powder Coat" at bounding box center [778, 404] width 236 height 32
click at [1048, 397] on div "Powder Coat Finish: * Choose Options Bare Metal Textured Black Powder Coat" at bounding box center [911, 391] width 502 height 58
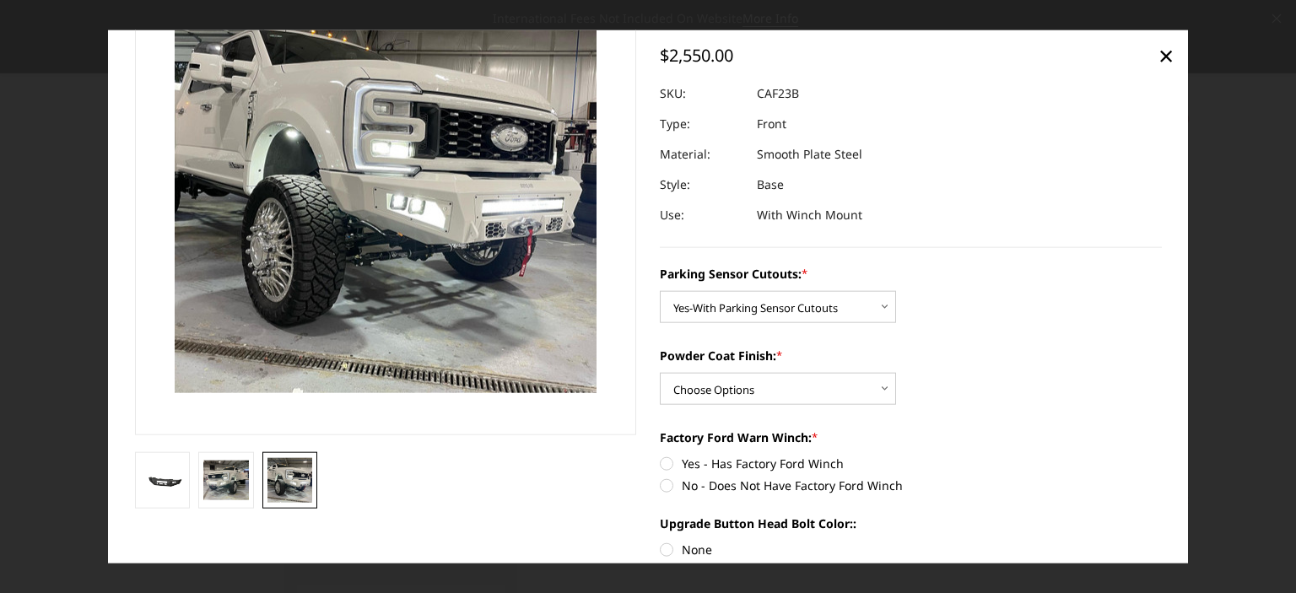
scroll to position [0, 0]
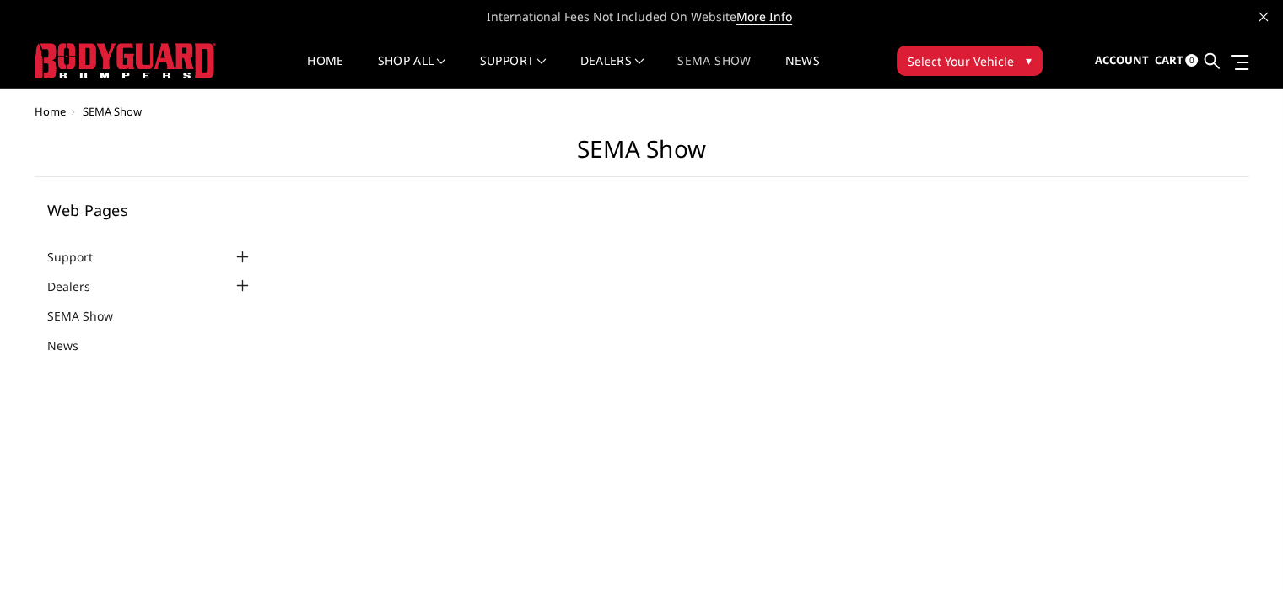
select select "US"
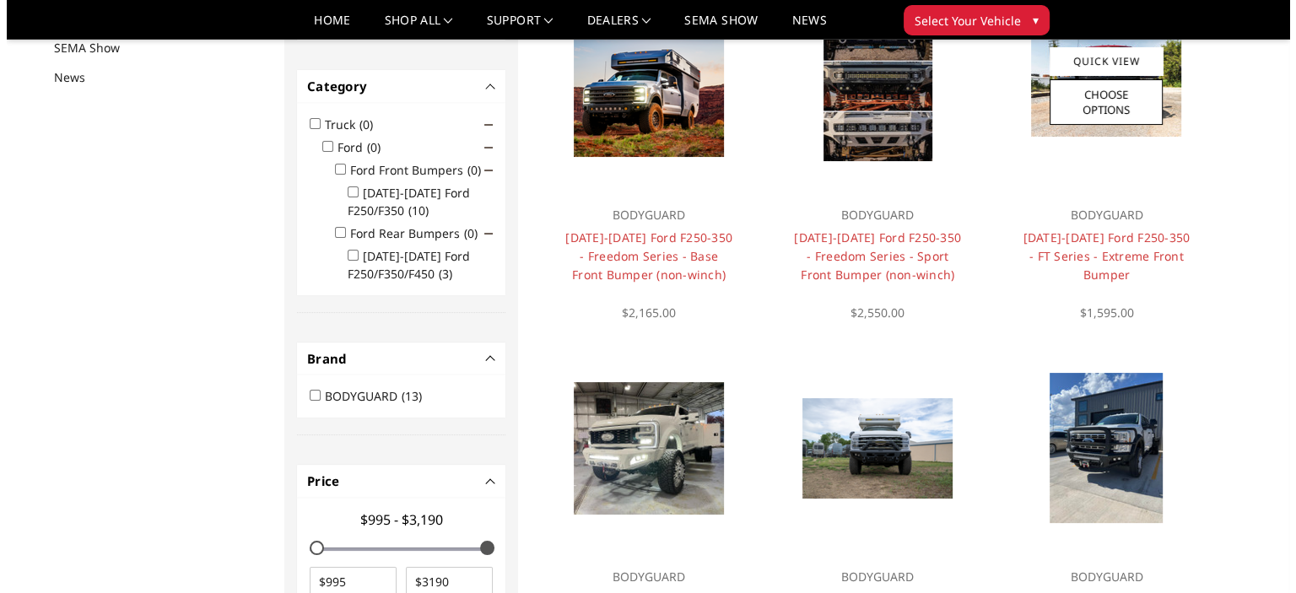
scroll to position [342, 0]
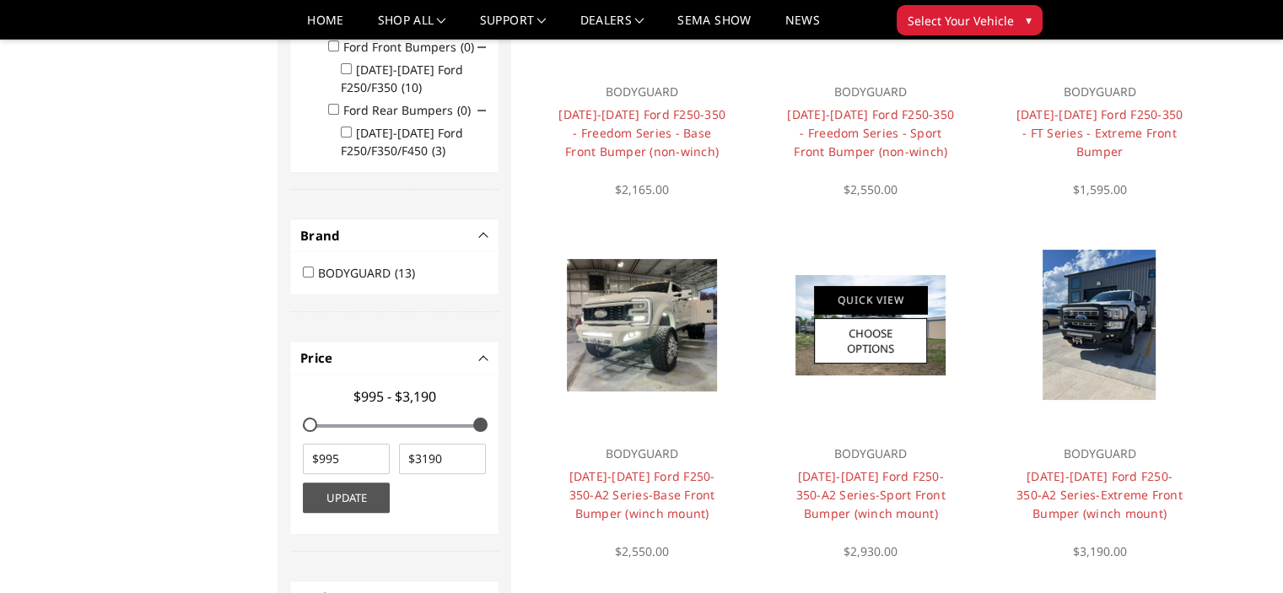
click at [874, 302] on link "Quick View" at bounding box center [870, 300] width 113 height 28
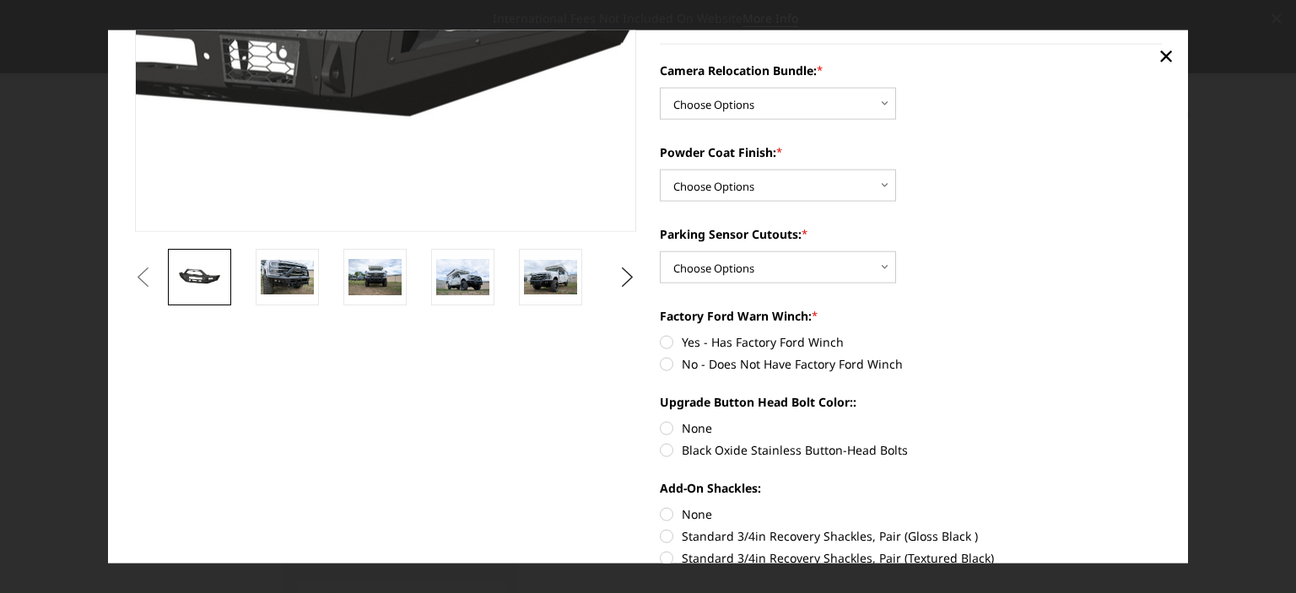
scroll to position [343, 0]
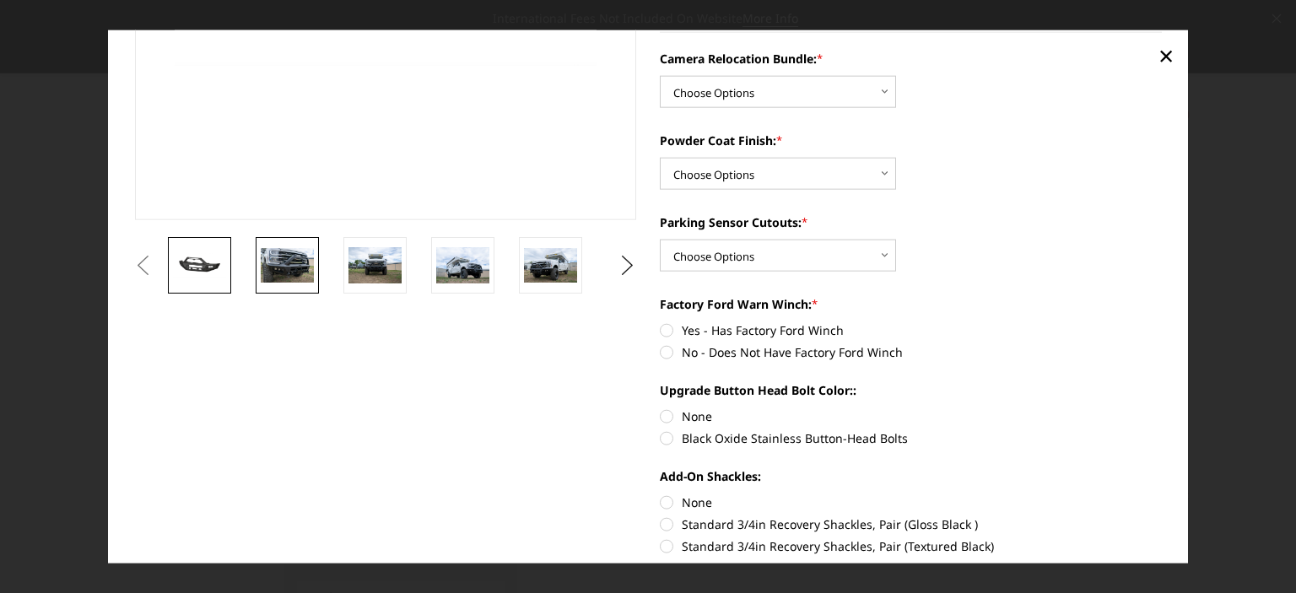
click at [294, 248] on img at bounding box center [287, 264] width 53 height 35
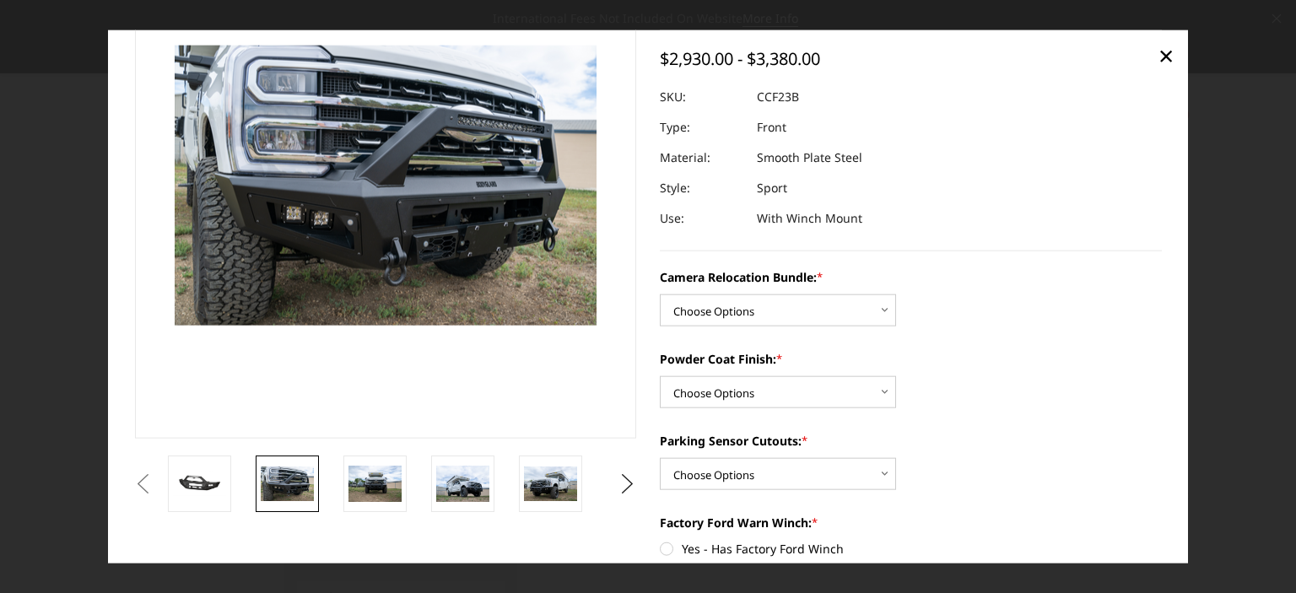
scroll to position [116, 0]
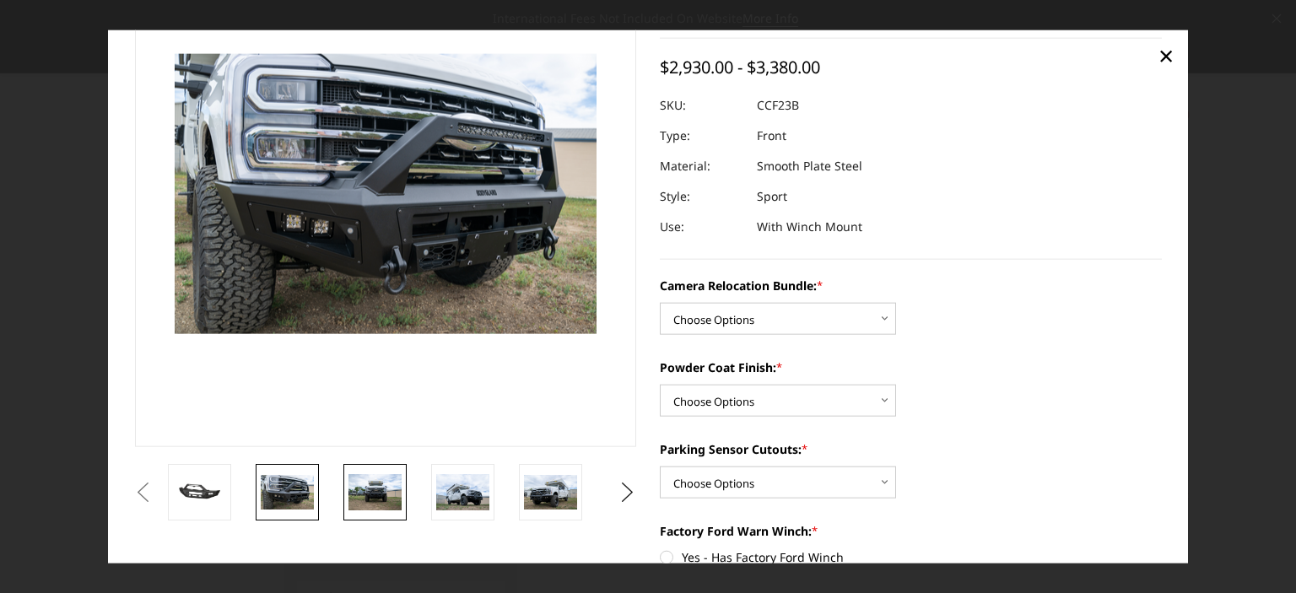
click at [380, 493] on img at bounding box center [375, 491] width 53 height 35
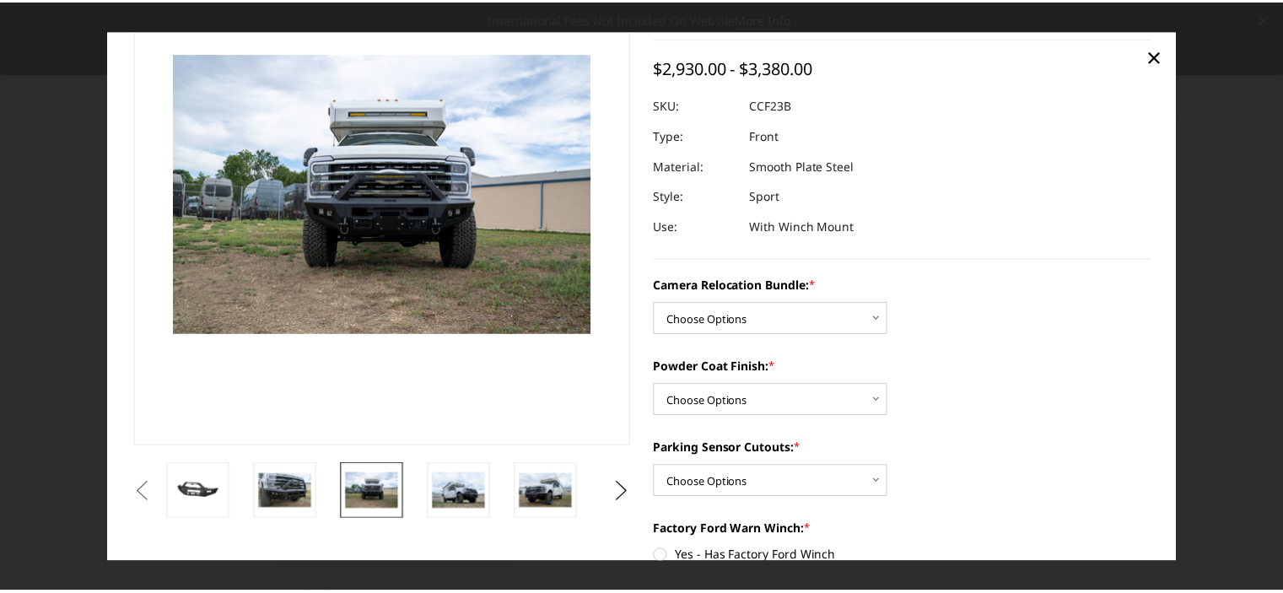
scroll to position [115, 0]
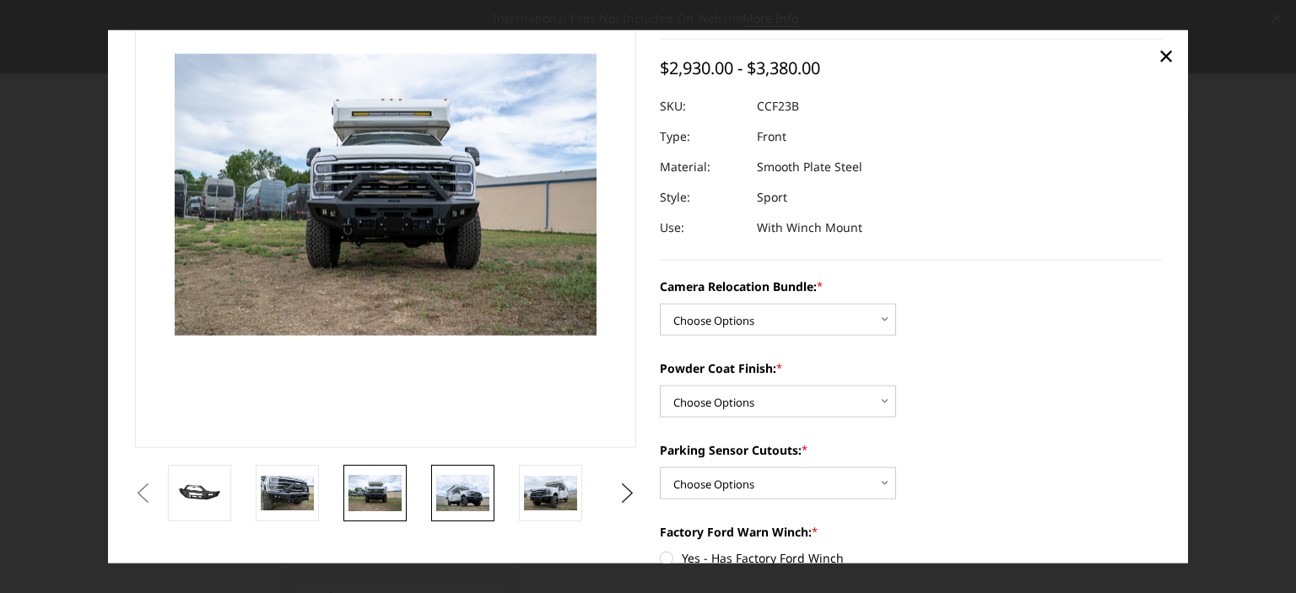
click at [470, 495] on img at bounding box center [462, 492] width 53 height 35
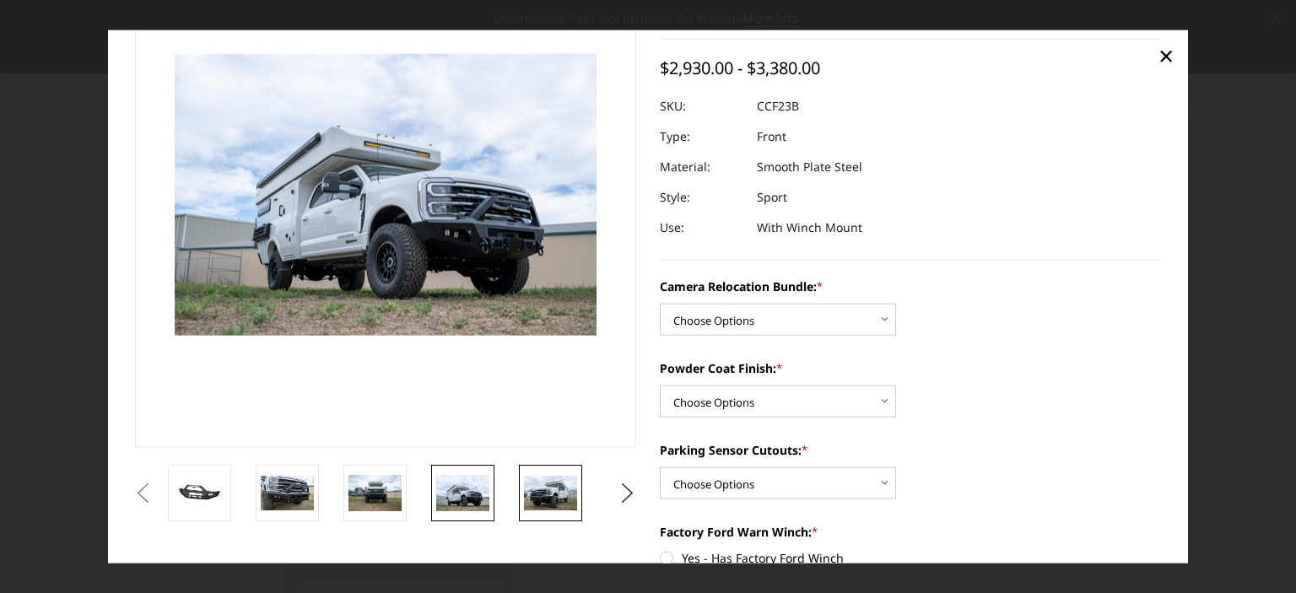
click at [550, 495] on img at bounding box center [550, 492] width 53 height 35
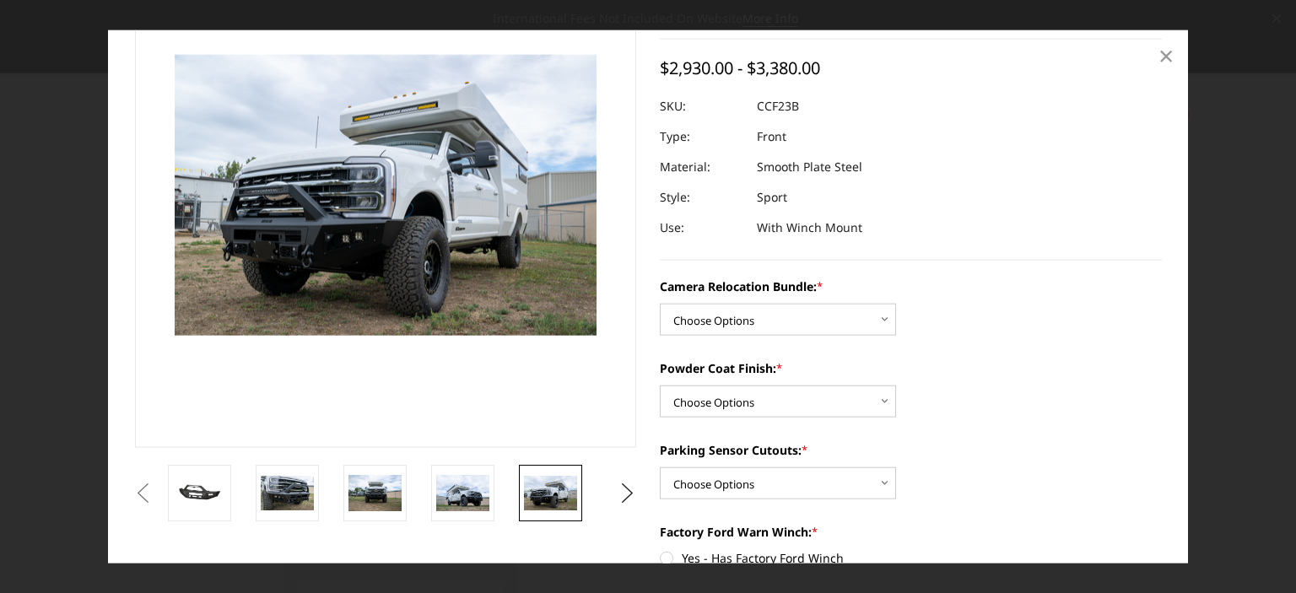
click at [1166, 53] on span "×" at bounding box center [1166, 55] width 15 height 36
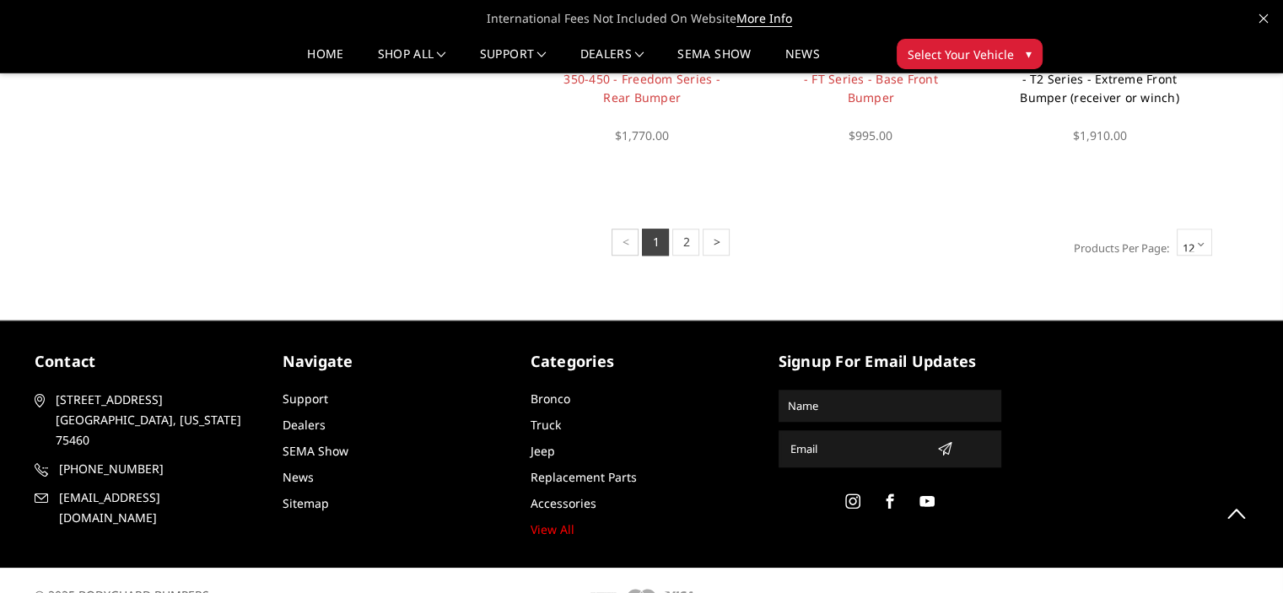
scroll to position [1514, 0]
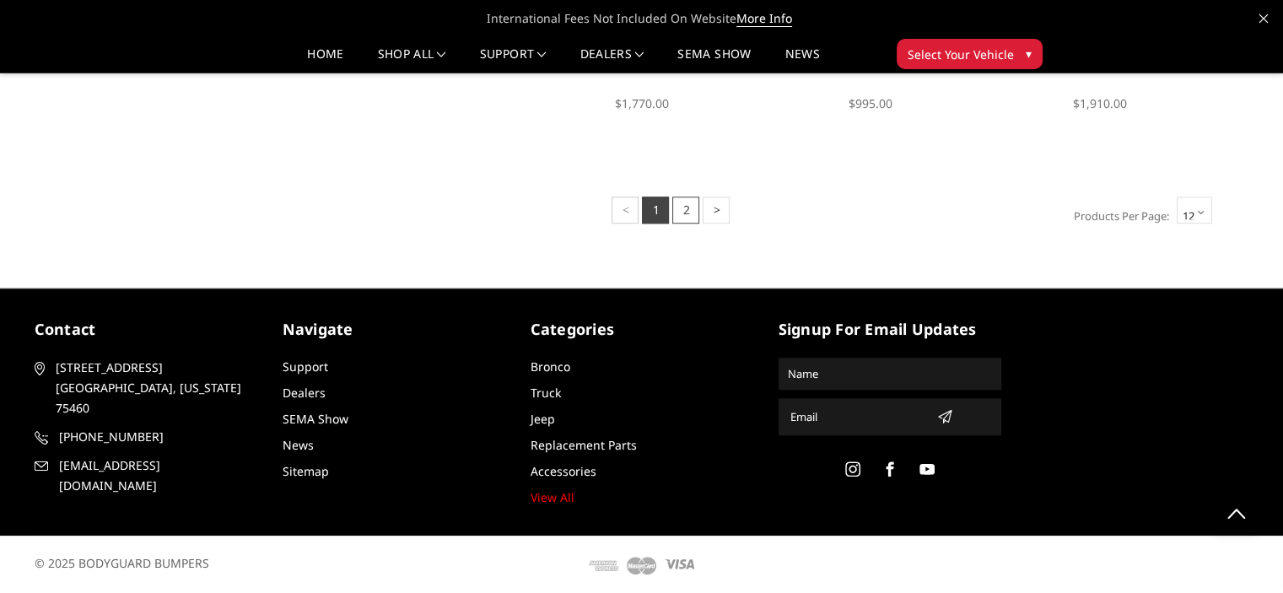
click at [679, 208] on link "2" at bounding box center [686, 210] width 27 height 27
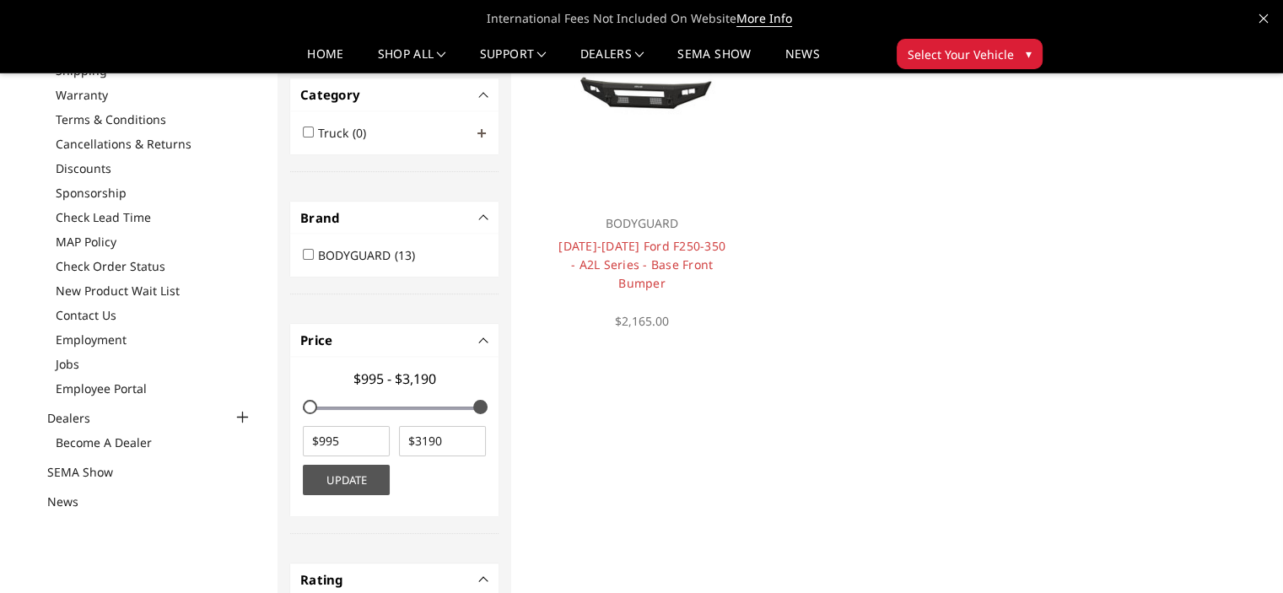
scroll to position [169, 0]
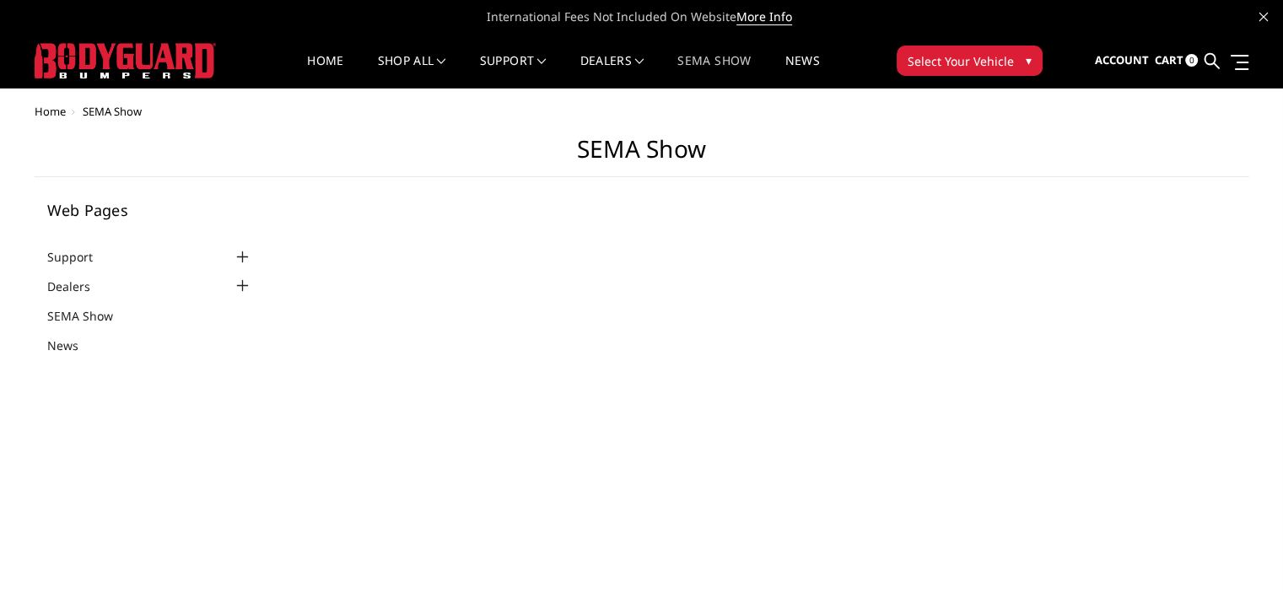
select select "US"
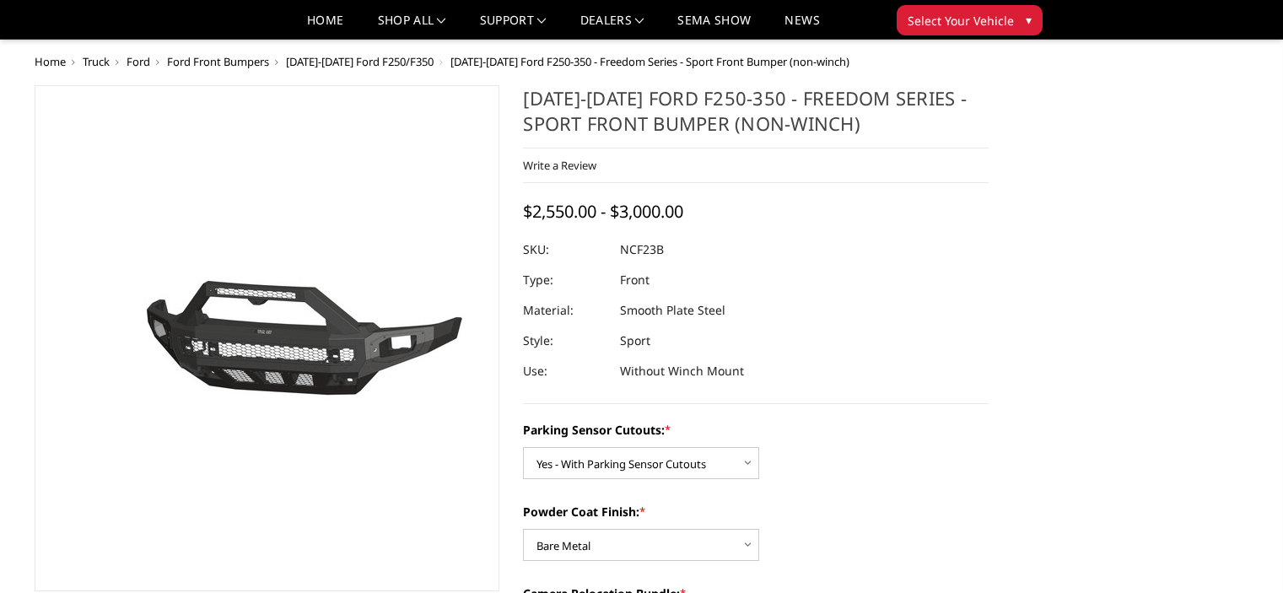
select select "2571"
select select "2572"
select select "2574"
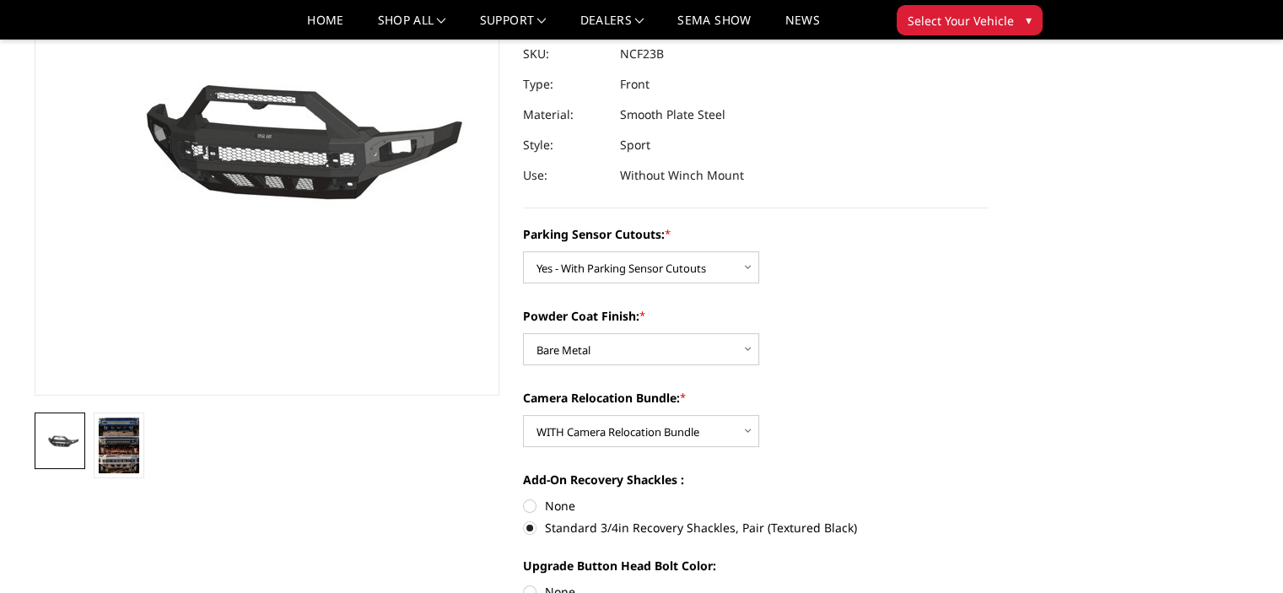
scroll to position [147, 0]
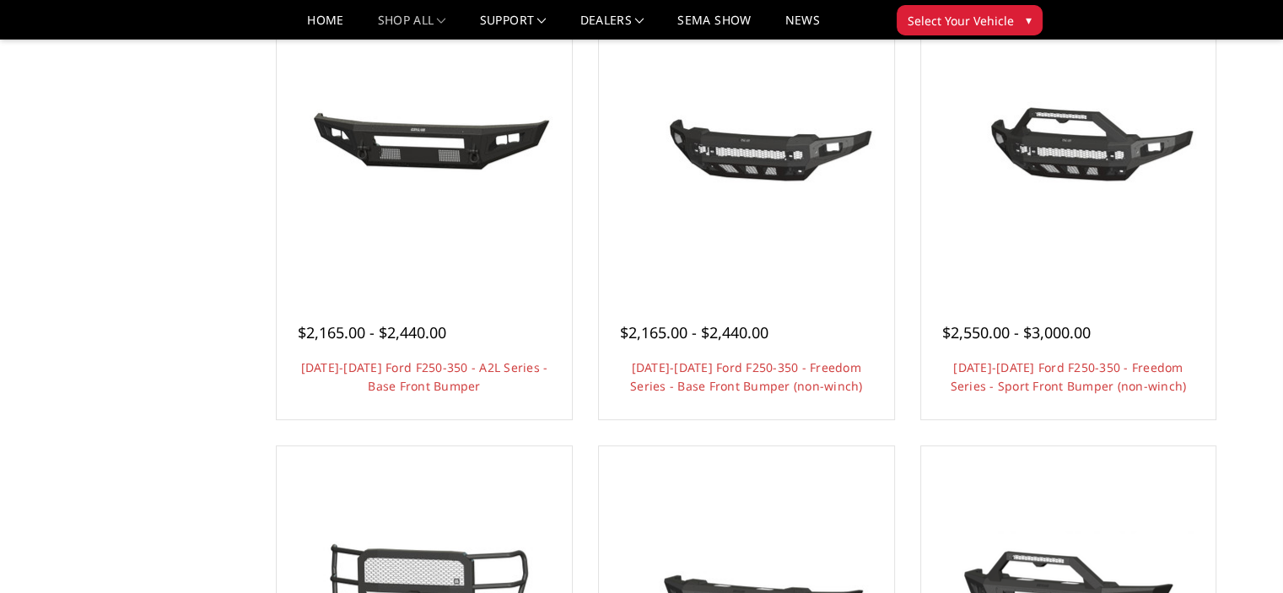
scroll to position [628, 0]
